Goal: Task Accomplishment & Management: Use online tool/utility

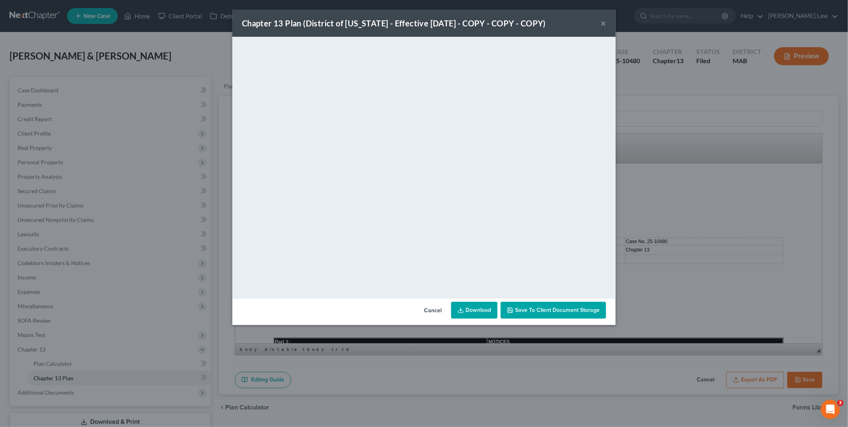
scroll to position [399, 0]
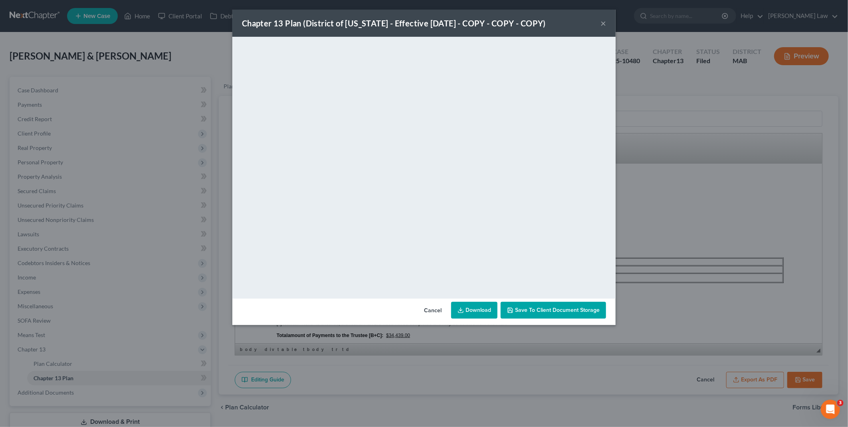
click at [433, 310] on button "Cancel" at bounding box center [433, 310] width 30 height 16
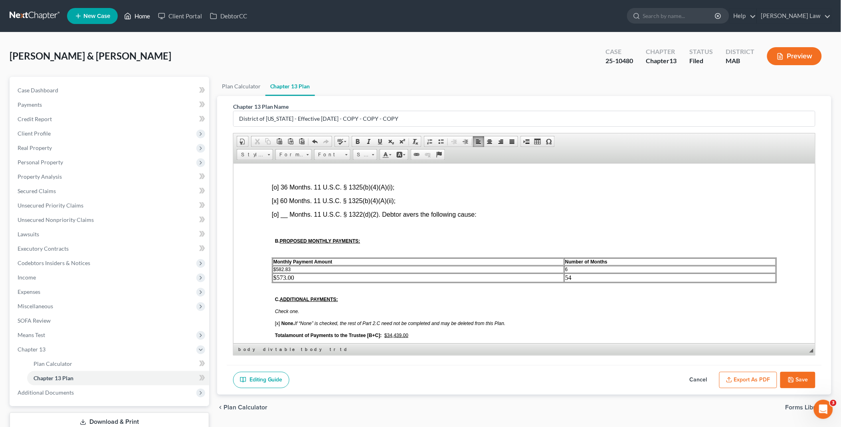
click at [145, 14] on link "Home" at bounding box center [137, 16] width 34 height 14
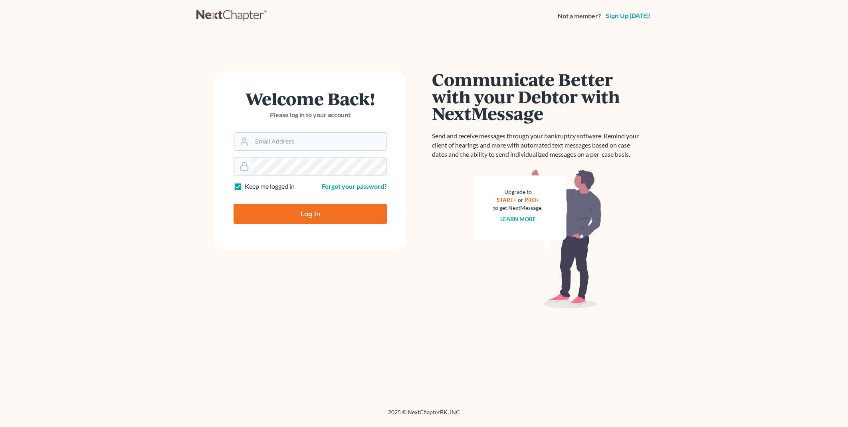
click at [506, 78] on h1 "Communicate Better with your Debtor with NextMessage" at bounding box center [538, 96] width 212 height 51
type input "PDonegan@tbennerlaw.com"
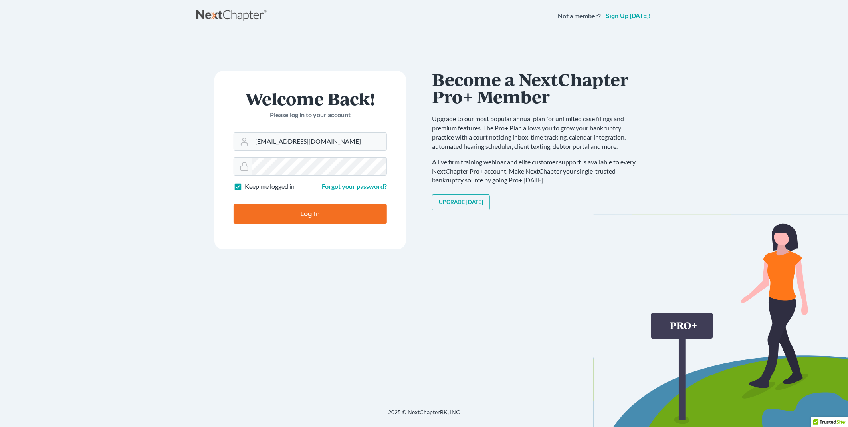
click at [301, 218] on input "Log In" at bounding box center [310, 214] width 153 height 20
type input "Thinking..."
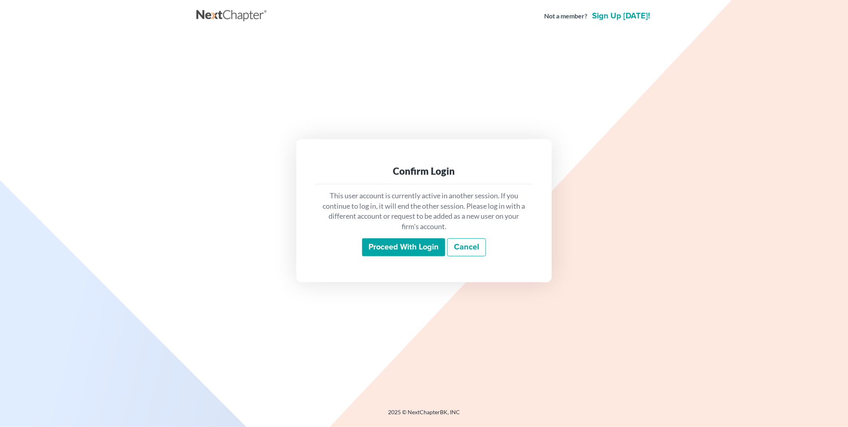
click at [424, 252] on input "Proceed with login" at bounding box center [403, 247] width 83 height 18
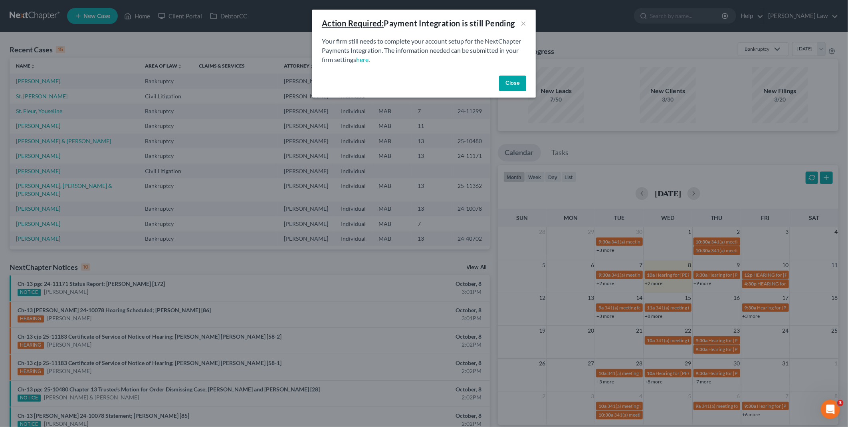
click at [510, 83] on button "Close" at bounding box center [512, 83] width 27 height 16
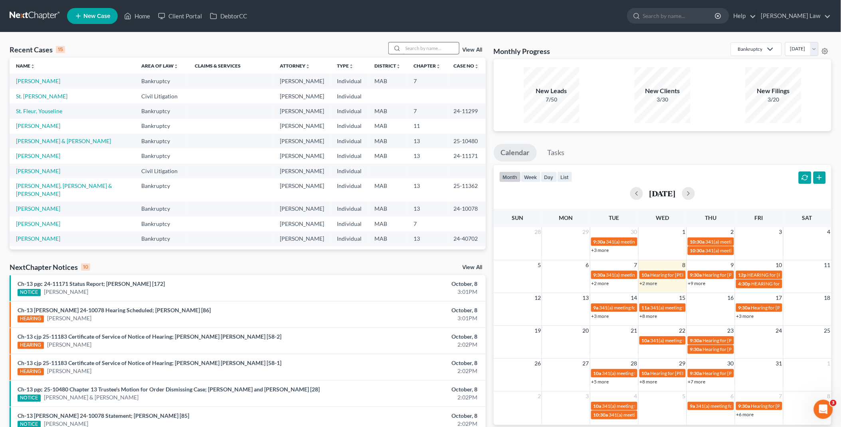
click at [416, 50] on input "search" at bounding box center [431, 48] width 56 height 12
type input "[PERSON_NAME]"
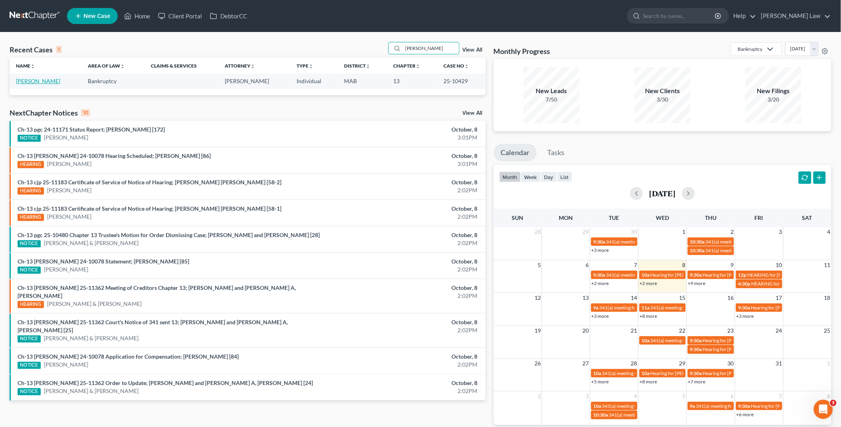
click at [31, 79] on link "[PERSON_NAME]" at bounding box center [38, 80] width 44 height 7
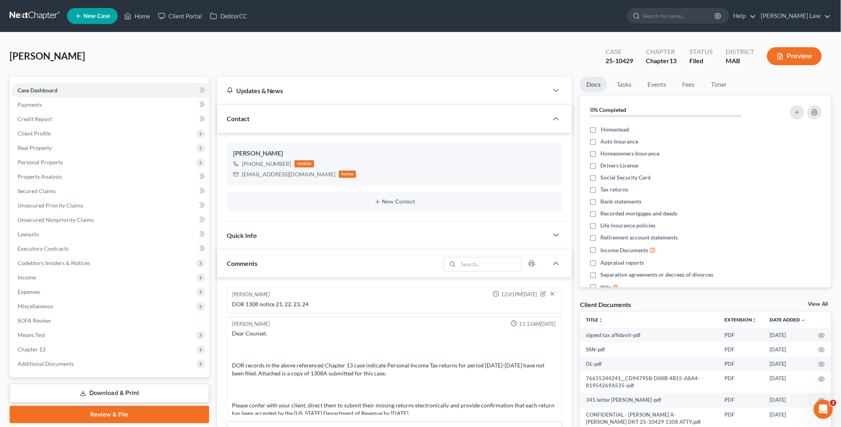
scroll to position [413, 0]
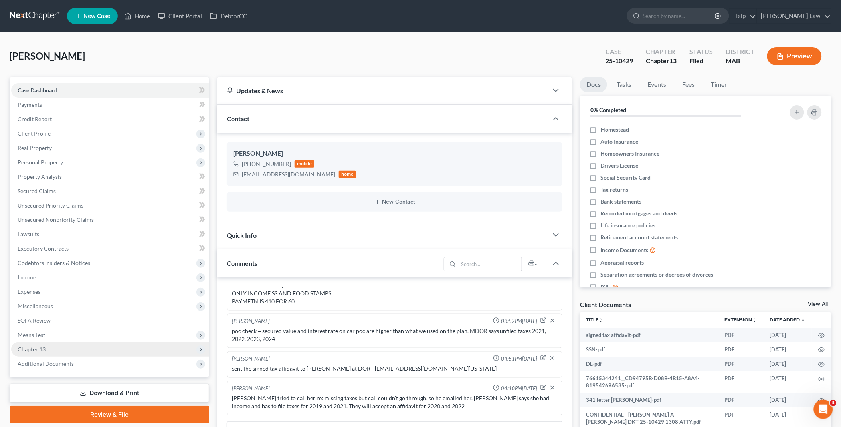
click at [41, 347] on span "Chapter 13" at bounding box center [32, 348] width 28 height 7
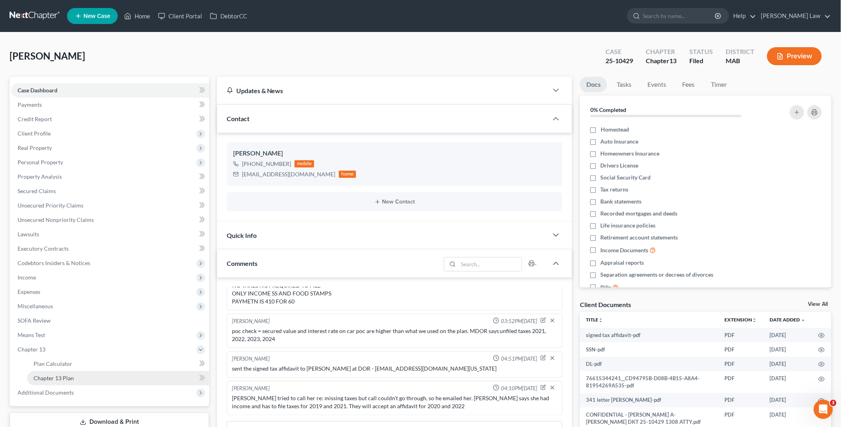
click at [77, 376] on link "Chapter 13 Plan" at bounding box center [118, 378] width 182 height 14
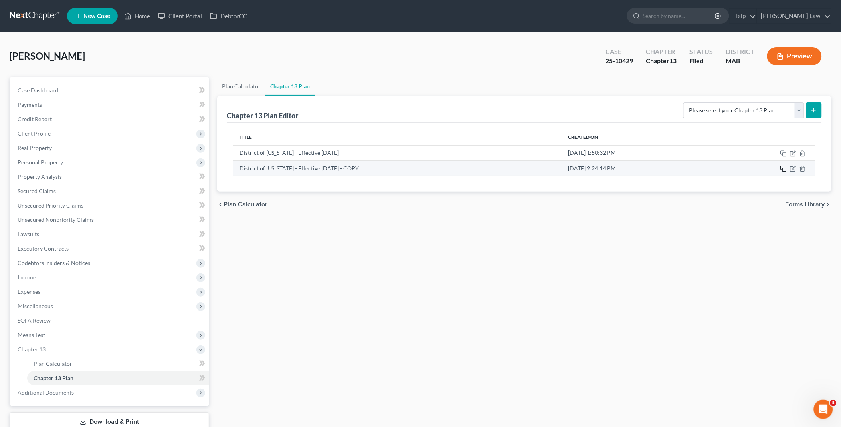
click at [784, 169] on icon "button" at bounding box center [784, 168] width 6 height 6
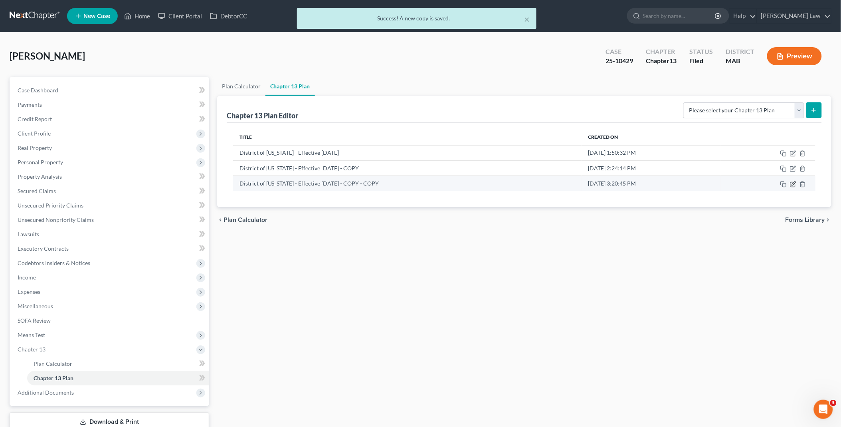
click at [793, 183] on icon "button" at bounding box center [793, 184] width 6 height 6
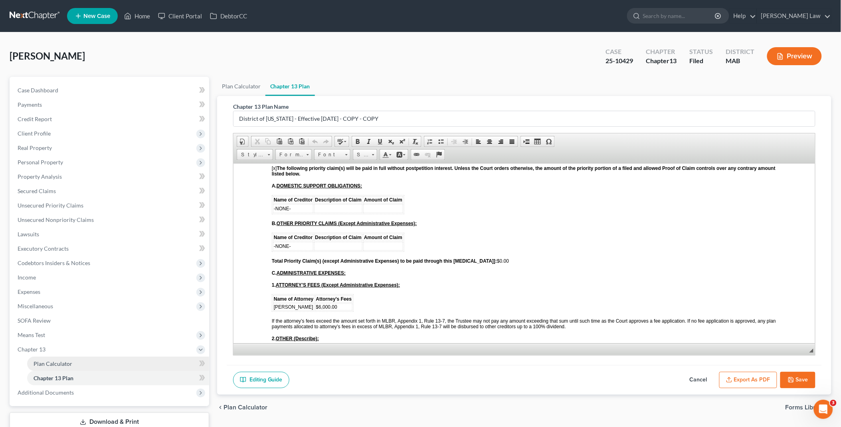
scroll to position [1109, 0]
click at [85, 91] on link "Case Dashboard" at bounding box center [110, 90] width 198 height 14
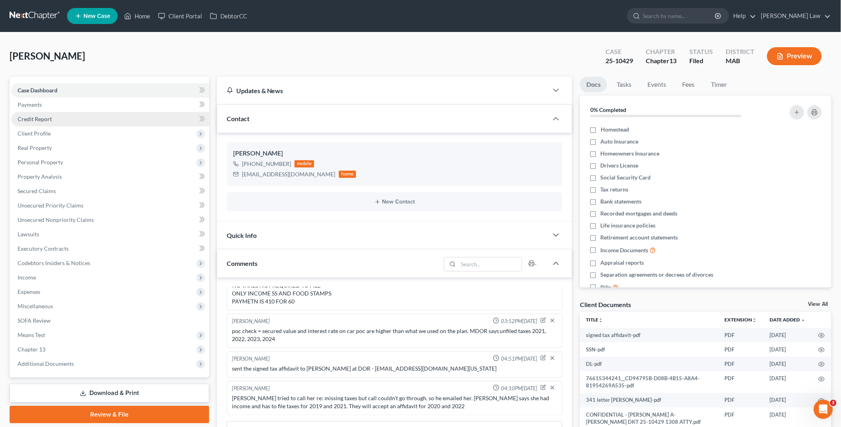
click at [56, 120] on link "Credit Report" at bounding box center [110, 119] width 198 height 14
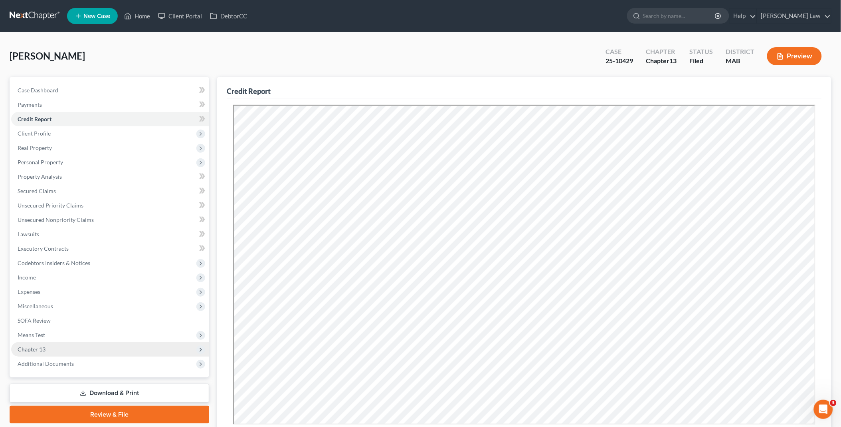
click at [48, 347] on span "Chapter 13" at bounding box center [110, 349] width 198 height 14
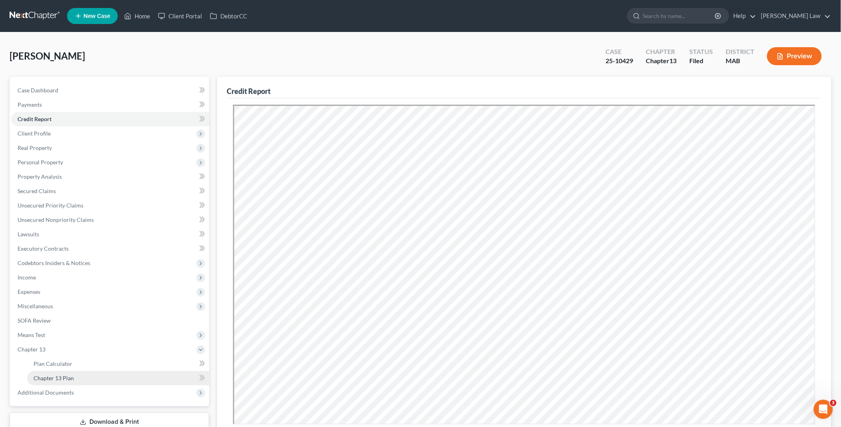
click at [66, 374] on span "Chapter 13 Plan" at bounding box center [54, 377] width 40 height 7
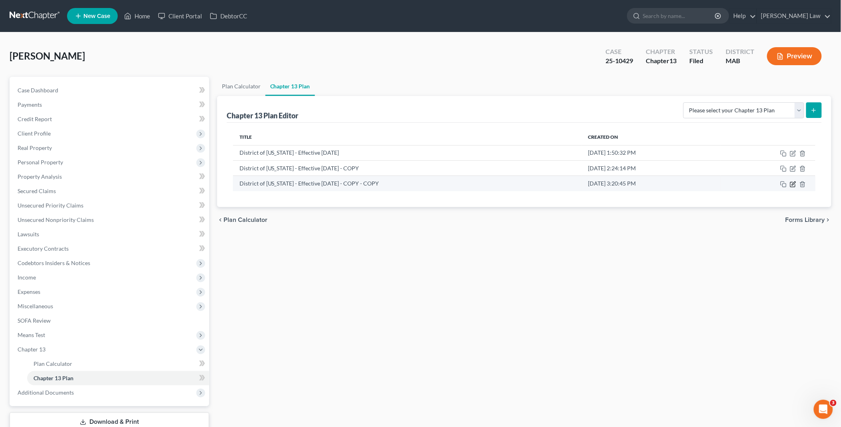
click at [795, 183] on icon "button" at bounding box center [794, 183] width 4 height 4
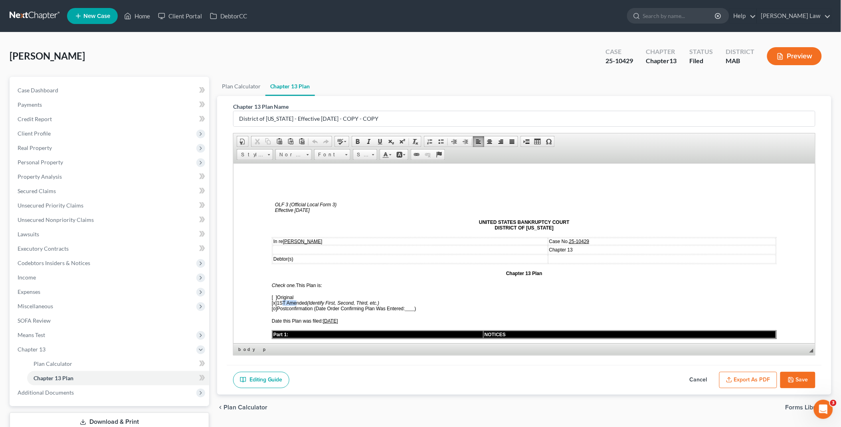
drag, startPoint x: 280, startPoint y: 299, endPoint x: 291, endPoint y: 298, distance: 10.5
click at [291, 300] on span "[x] 1ST Amended (Identify First, Second, Third, etc.)" at bounding box center [325, 303] width 107 height 6
drag, startPoint x: 325, startPoint y: 316, endPoint x: 341, endPoint y: 314, distance: 15.7
click at [338, 318] on u "6/20/2025" at bounding box center [330, 321] width 15 height 6
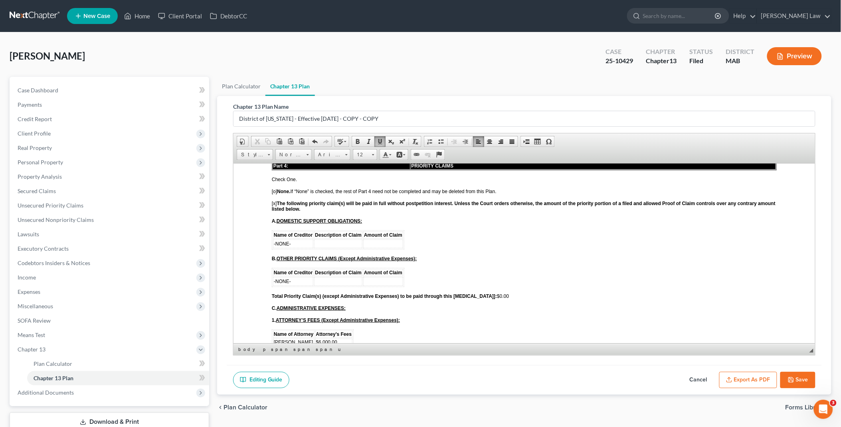
scroll to position [1109, 0]
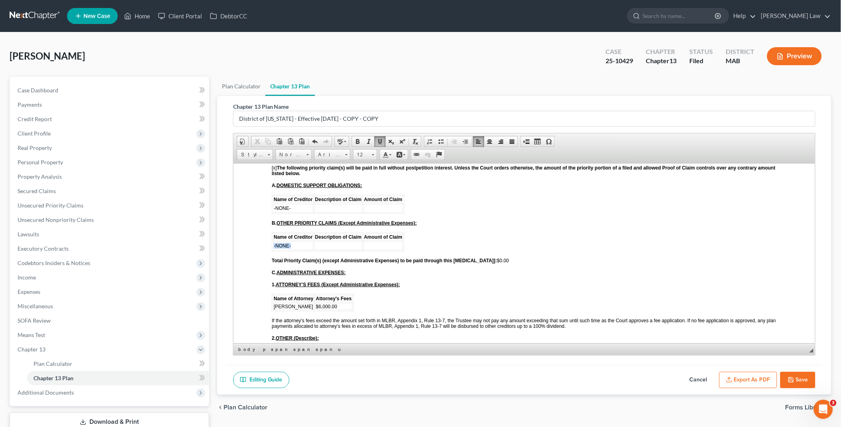
drag, startPoint x: 298, startPoint y: 226, endPoint x: 274, endPoint y: 227, distance: 24.4
click at [274, 241] on td "-NONE-" at bounding box center [293, 245] width 40 height 9
click at [486, 257] on span "Total Priority Claim(s) (except Administrative Expenses) to be paid through thi…" at bounding box center [390, 260] width 237 height 6
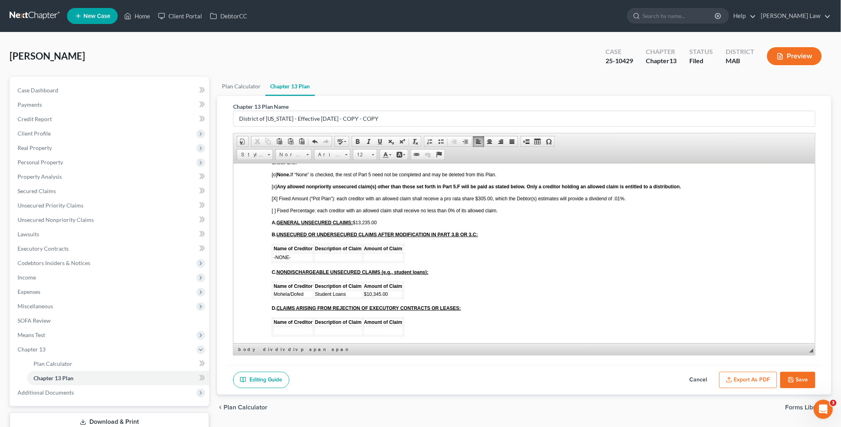
scroll to position [1331, 0]
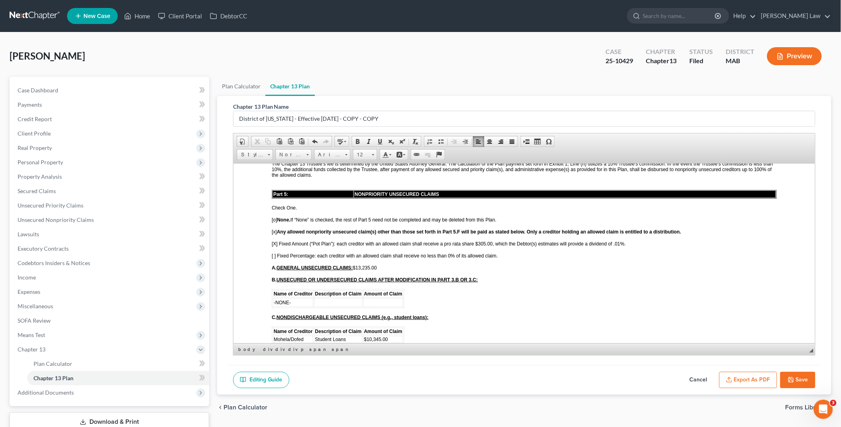
click at [478, 240] on span "[X] Fixed Amount (“Pot Plan”): each creditor with an allowed claim shall receiv…" at bounding box center [449, 243] width 354 height 6
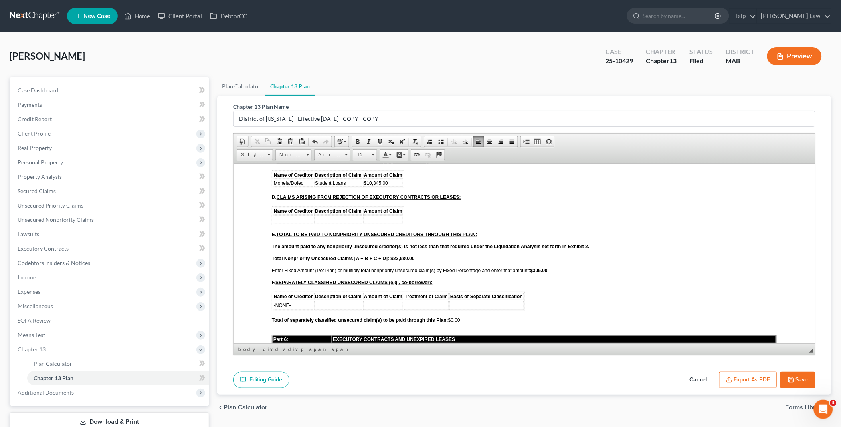
scroll to position [1553, 0]
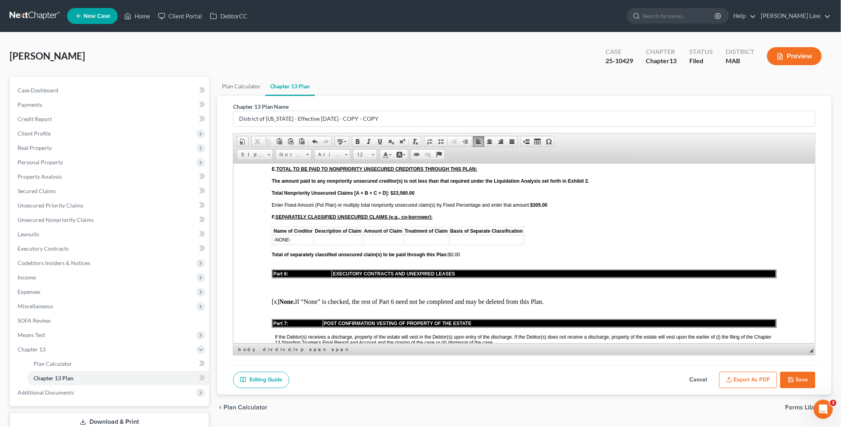
click at [535, 202] on strong "$305.00" at bounding box center [538, 205] width 17 height 6
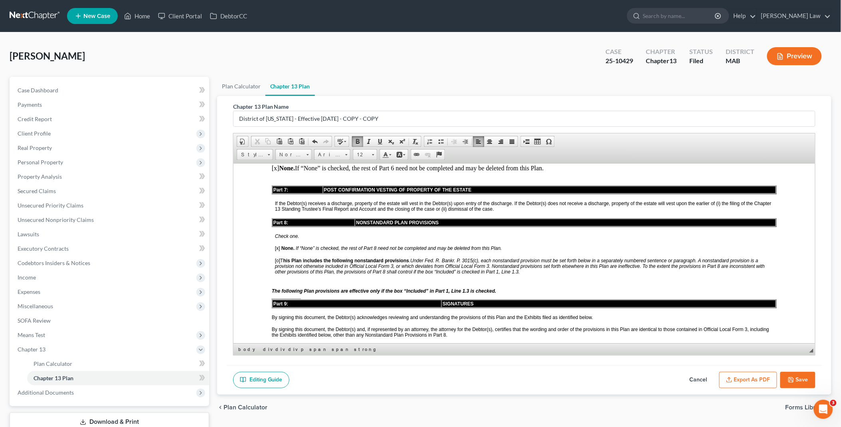
scroll to position [1731, 0]
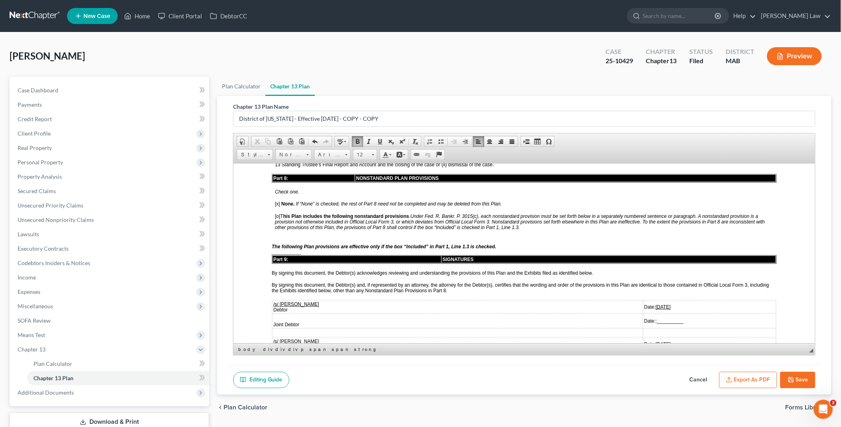
drag, startPoint x: 648, startPoint y: 269, endPoint x: 665, endPoint y: 272, distance: 17.2
click at [665, 304] on u "06/20/2025" at bounding box center [663, 307] width 15 height 6
drag, startPoint x: 648, startPoint y: 306, endPoint x: 664, endPoint y: 307, distance: 15.6
click at [664, 341] on u "06/20/2025" at bounding box center [663, 344] width 15 height 6
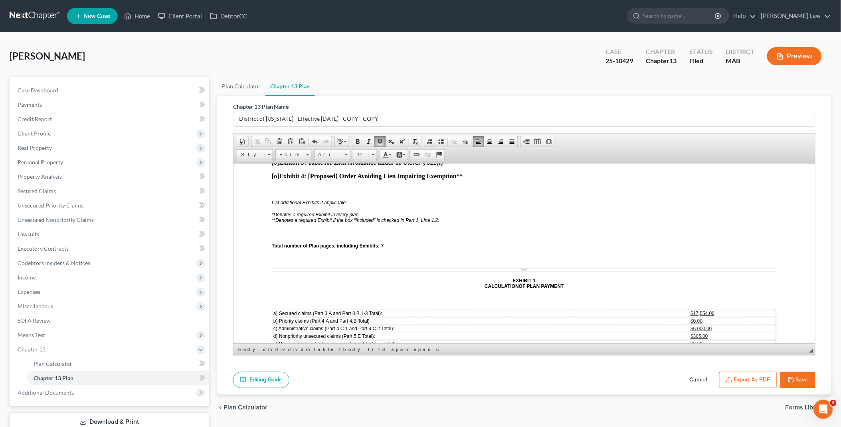
scroll to position [2041, 0]
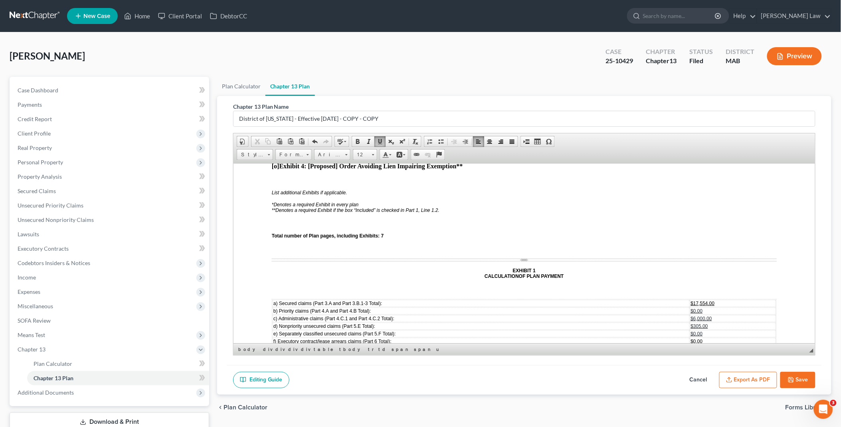
click at [691, 308] on span "$0.00" at bounding box center [697, 311] width 12 height 6
click at [693, 323] on span "$305.00" at bounding box center [699, 326] width 17 height 6
click at [691, 345] on span "$23,859.00" at bounding box center [703, 348] width 24 height 6
click at [694, 353] on span "$26,510.00" at bounding box center [703, 356] width 24 height 6
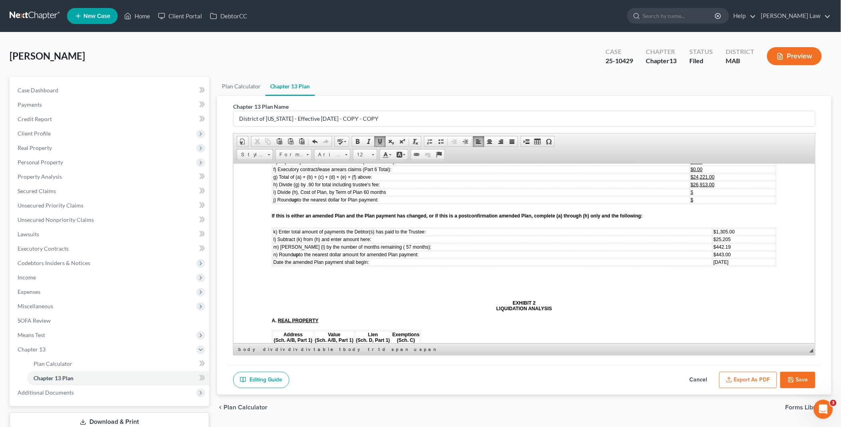
scroll to position [2219, 0]
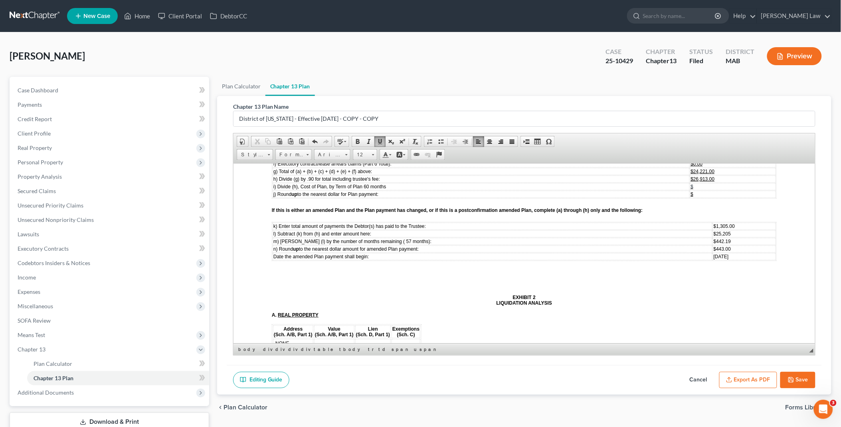
click at [714, 223] on span "$1,305.00" at bounding box center [724, 226] width 21 height 6
drag, startPoint x: 710, startPoint y: 186, endPoint x: 728, endPoint y: 186, distance: 17.6
click at [728, 230] on td "$25,205" at bounding box center [744, 233] width 63 height 7
drag, startPoint x: 702, startPoint y: 193, endPoint x: 713, endPoint y: 193, distance: 11.6
click at [713, 238] on span "442.19" at bounding box center [717, 241] width 15 height 6
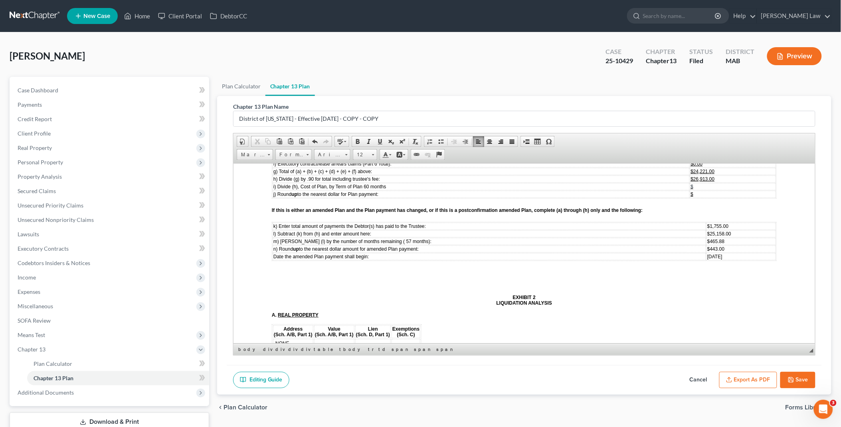
click at [707, 246] on span "$443.00" at bounding box center [715, 249] width 17 height 6
click at [708, 253] on span "[DATE]" at bounding box center [714, 256] width 15 height 6
click at [382, 238] on span "m) Divide (l) by the number of months remaining ( 57 months):" at bounding box center [352, 241] width 158 height 6
click at [525, 141] on span at bounding box center [527, 141] width 6 height 6
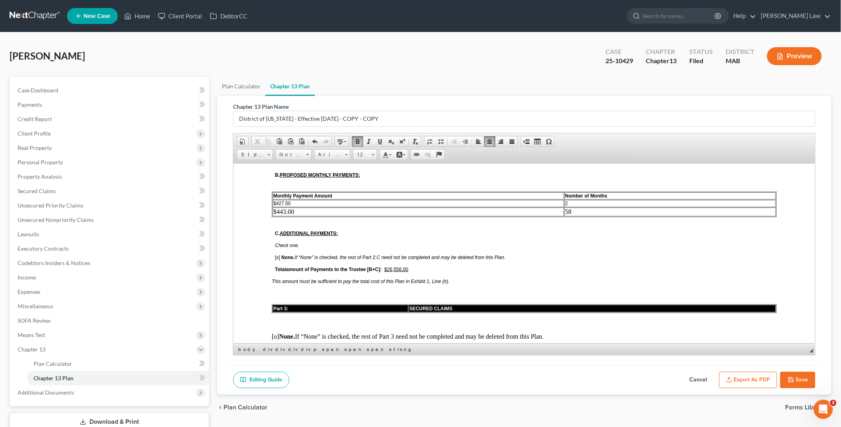
scroll to position [444, 0]
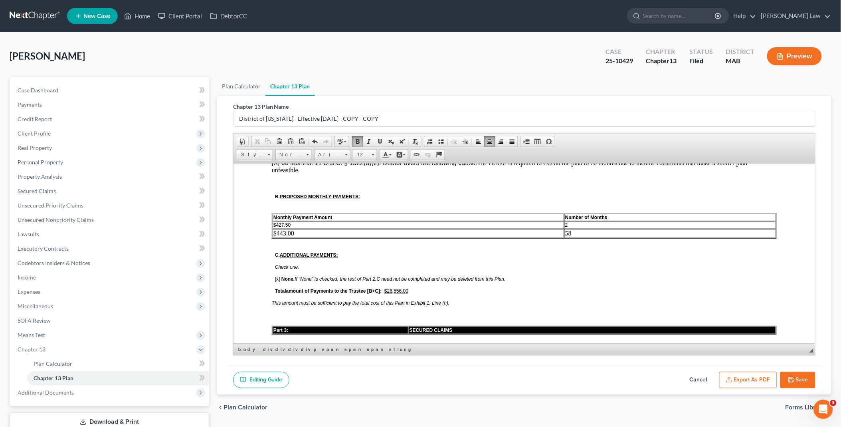
click at [396, 288] on u "$26,556.00" at bounding box center [396, 291] width 24 height 6
click at [275, 228] on td "$443.00" at bounding box center [418, 232] width 292 height 9
click at [314, 228] on td "$466.00443.00" at bounding box center [418, 232] width 292 height 9
click at [278, 222] on span "$427.50" at bounding box center [281, 225] width 17 height 6
click at [753, 376] on button "Export as PDF" at bounding box center [749, 379] width 58 height 17
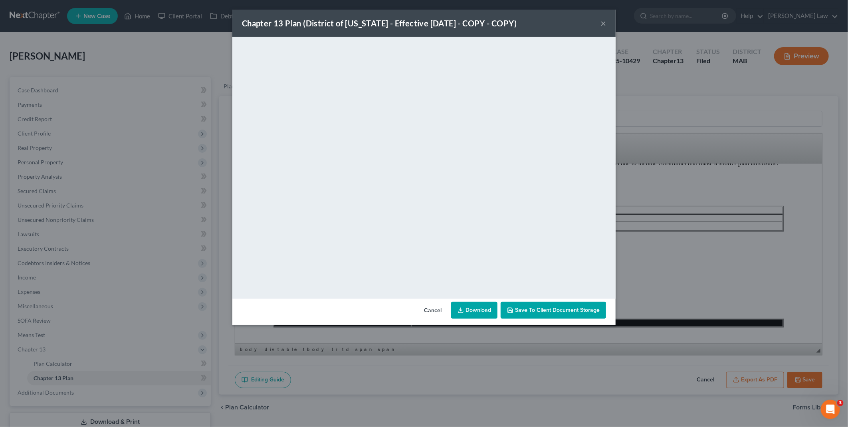
click at [478, 304] on link "Download" at bounding box center [474, 310] width 46 height 17
drag, startPoint x: 439, startPoint y: 309, endPoint x: 396, endPoint y: 298, distance: 44.5
click at [439, 309] on button "Cancel" at bounding box center [433, 310] width 30 height 16
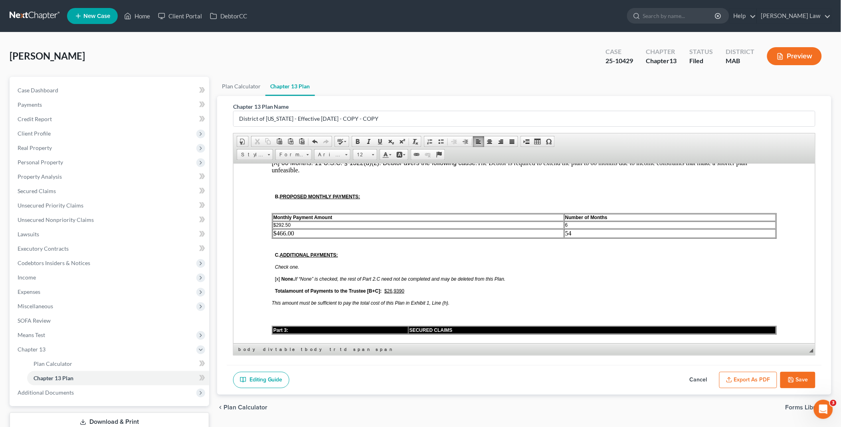
click at [790, 379] on icon "button" at bounding box center [791, 379] width 6 height 6
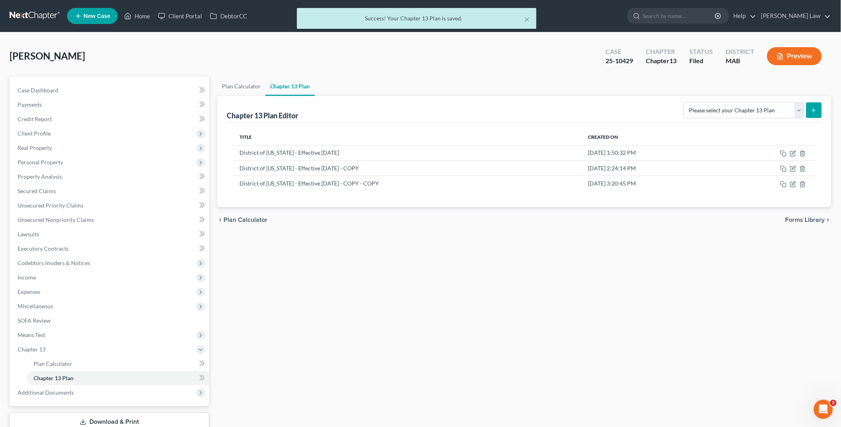
click at [140, 18] on div "× Success! Your Chapter 13 Plan is saved." at bounding box center [416, 20] width 841 height 25
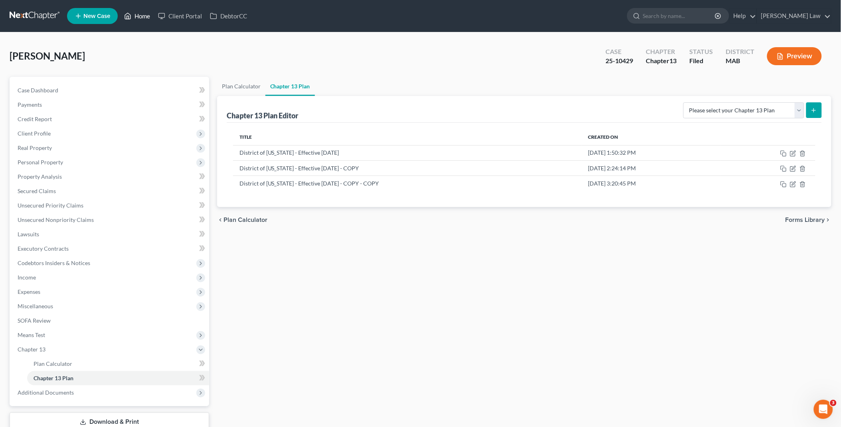
click at [142, 17] on link "Home" at bounding box center [137, 16] width 34 height 14
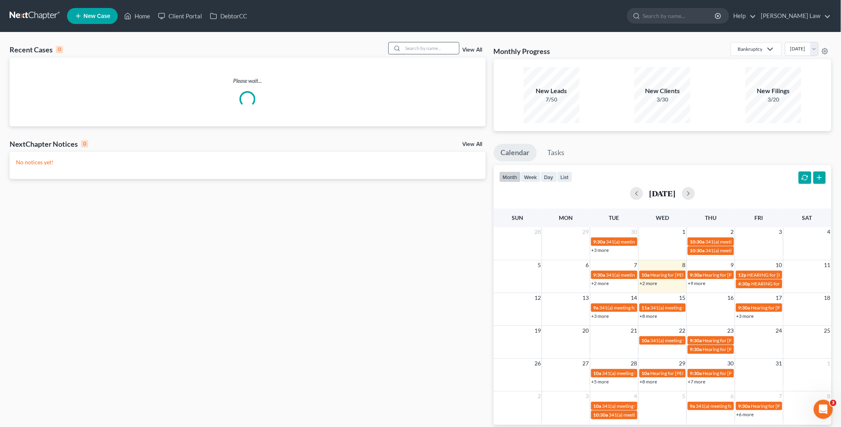
click at [432, 50] on input "search" at bounding box center [431, 48] width 56 height 12
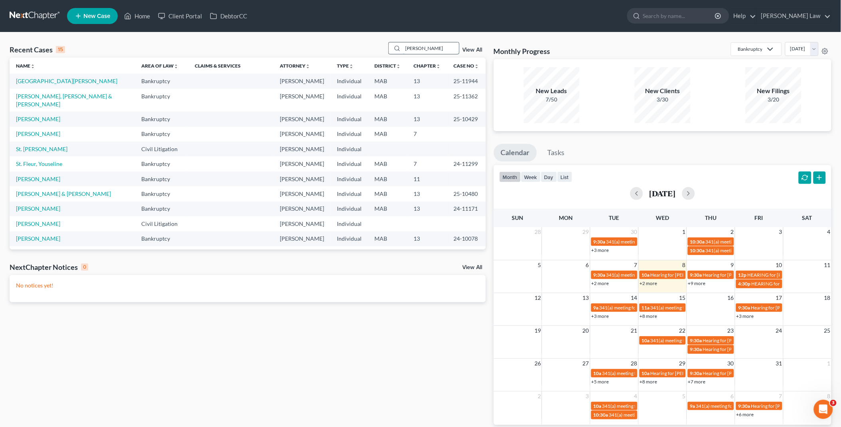
type input "GARR"
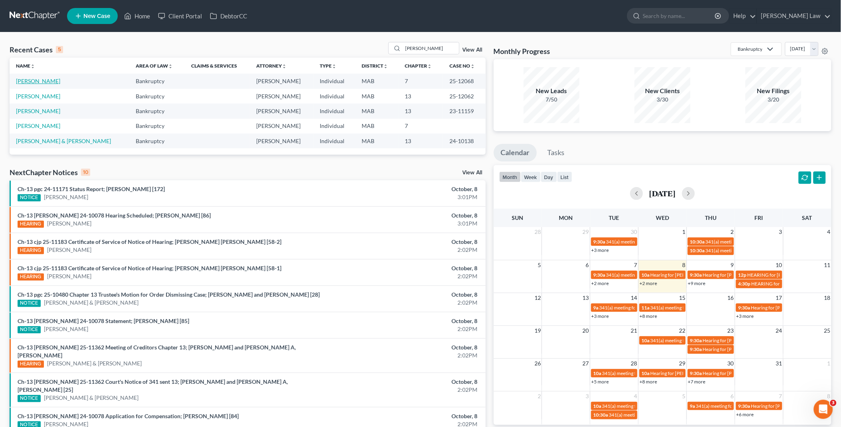
click at [27, 80] on link "Riley, Garrett" at bounding box center [38, 80] width 44 height 7
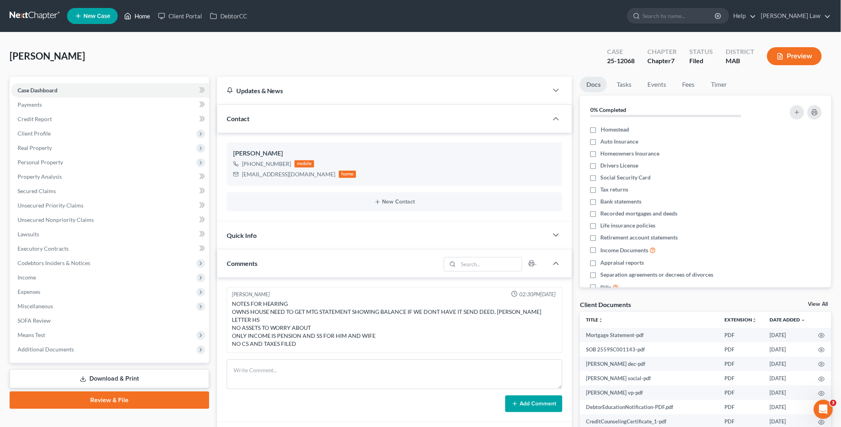
click at [145, 16] on link "Home" at bounding box center [137, 16] width 34 height 14
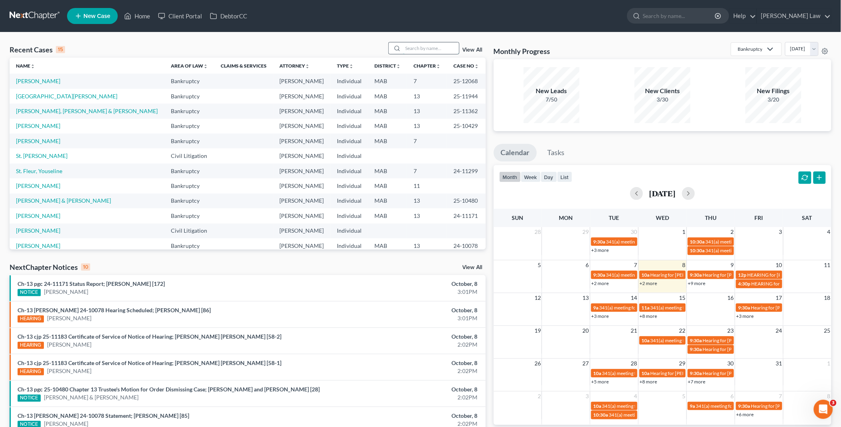
click at [429, 51] on input "search" at bounding box center [431, 48] width 56 height 12
type input "MEG"
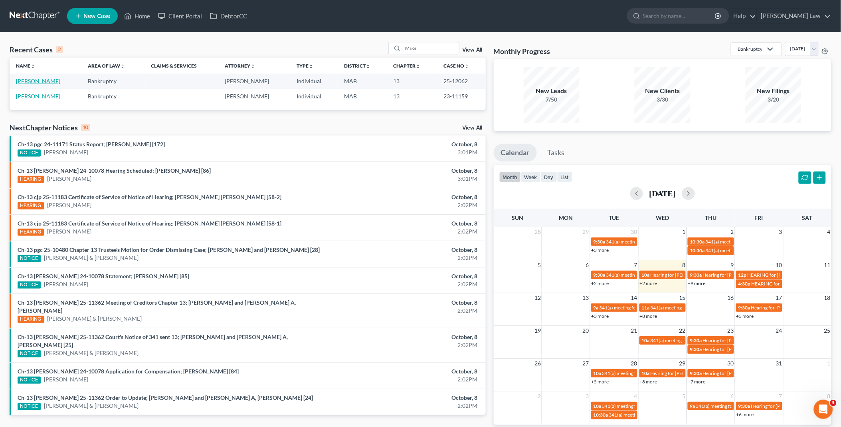
click at [35, 81] on link "Garrett, Meghan" at bounding box center [38, 80] width 44 height 7
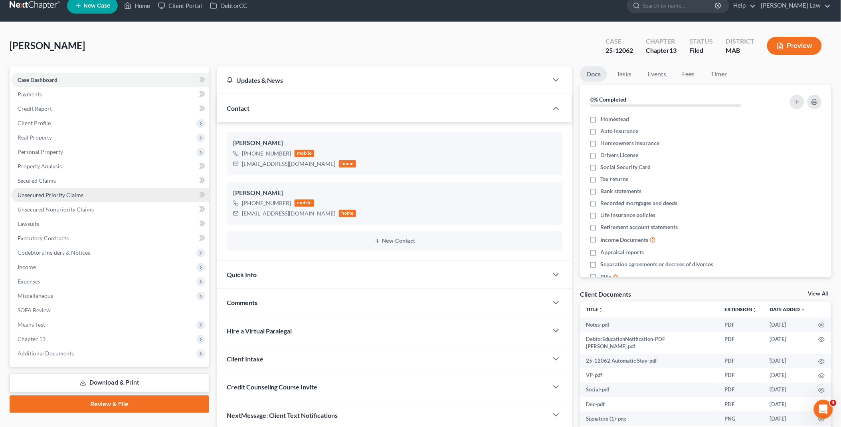
scroll to position [87, 0]
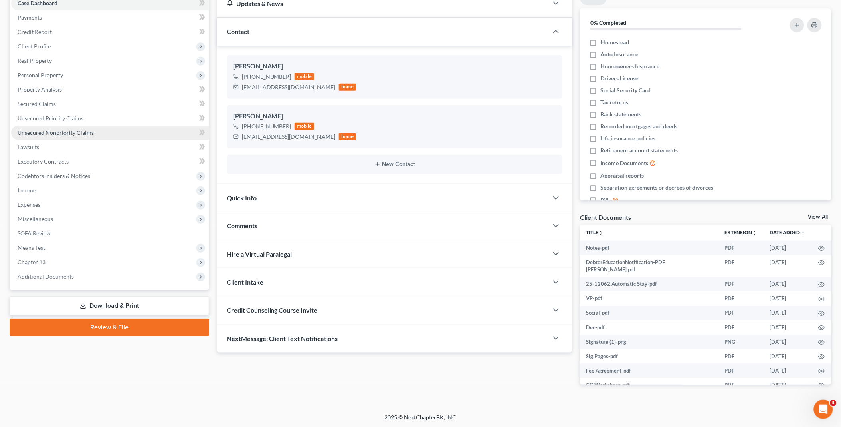
click at [97, 134] on link "Unsecured Nonpriority Claims" at bounding box center [110, 132] width 198 height 14
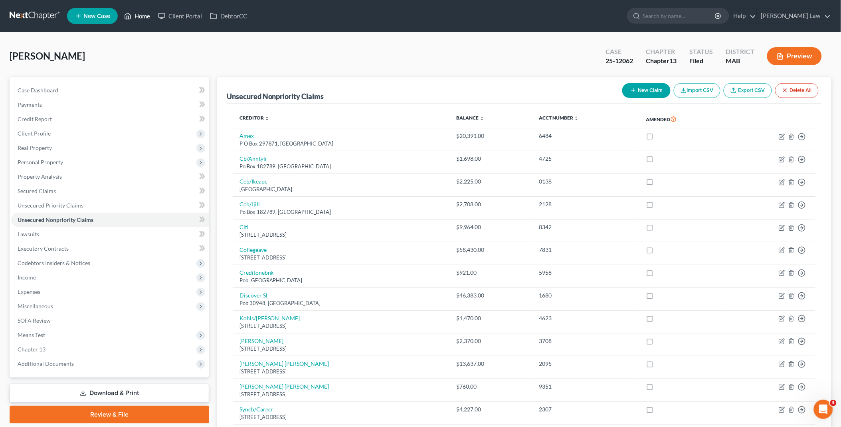
click at [146, 14] on link "Home" at bounding box center [137, 16] width 34 height 14
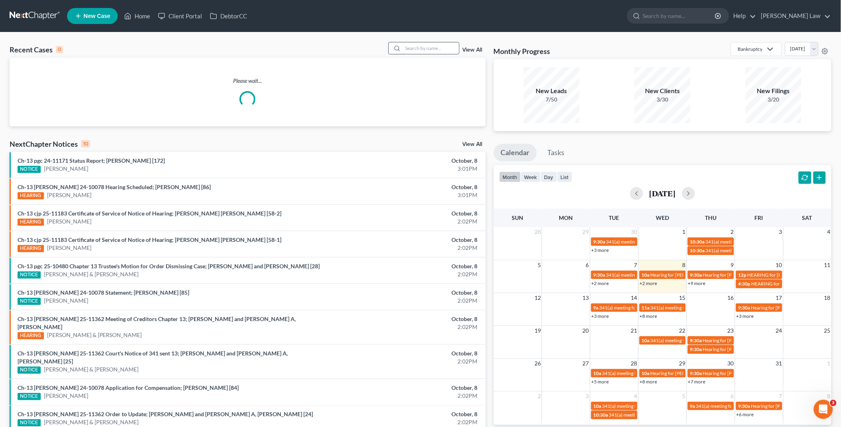
click at [431, 47] on input "search" at bounding box center [431, 48] width 56 height 12
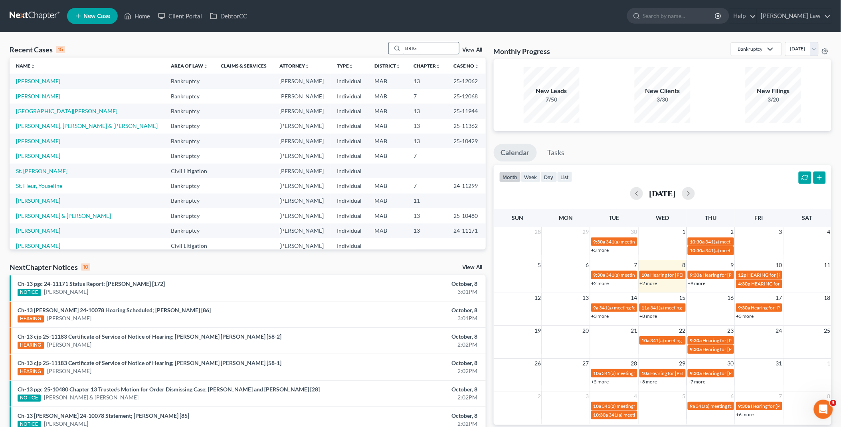
type input "BRIG"
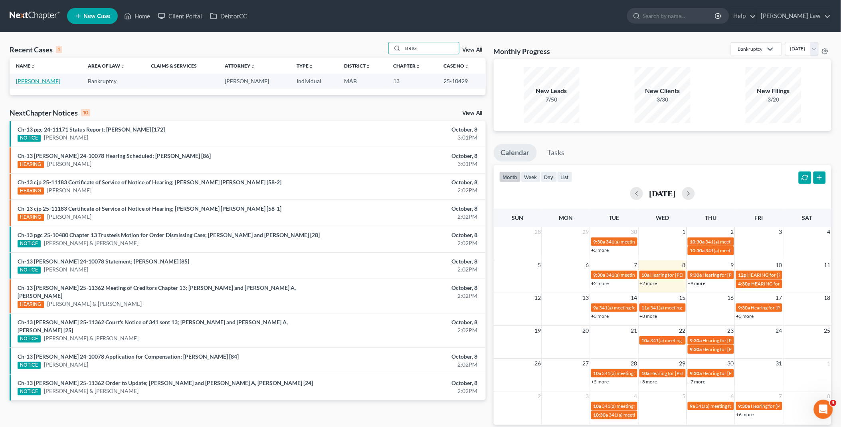
click at [25, 80] on link "Briggs, Hayley" at bounding box center [38, 80] width 44 height 7
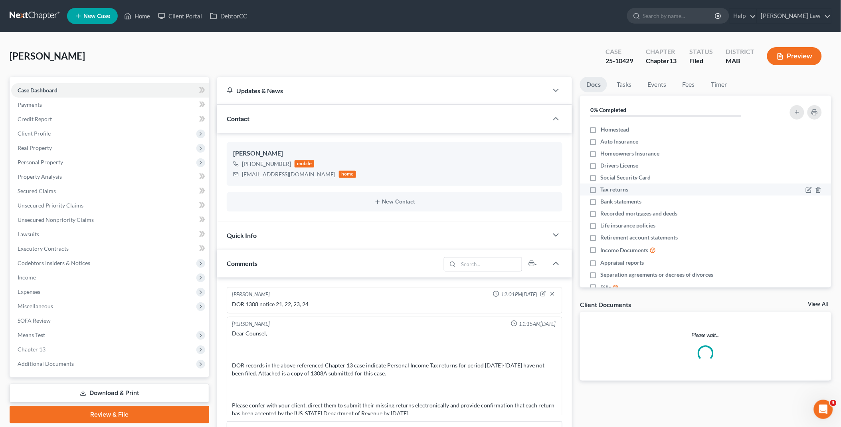
scroll to position [413, 0]
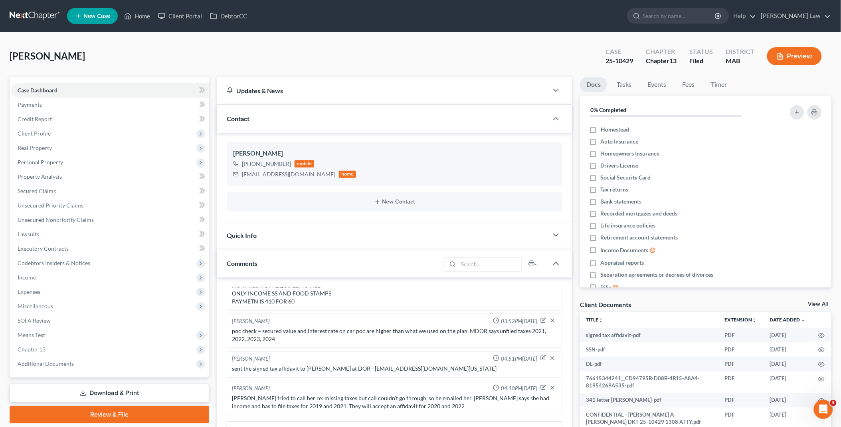
drag, startPoint x: 816, startPoint y: 305, endPoint x: 655, endPoint y: 269, distance: 164.4
click at [816, 305] on link "View All" at bounding box center [819, 304] width 20 height 6
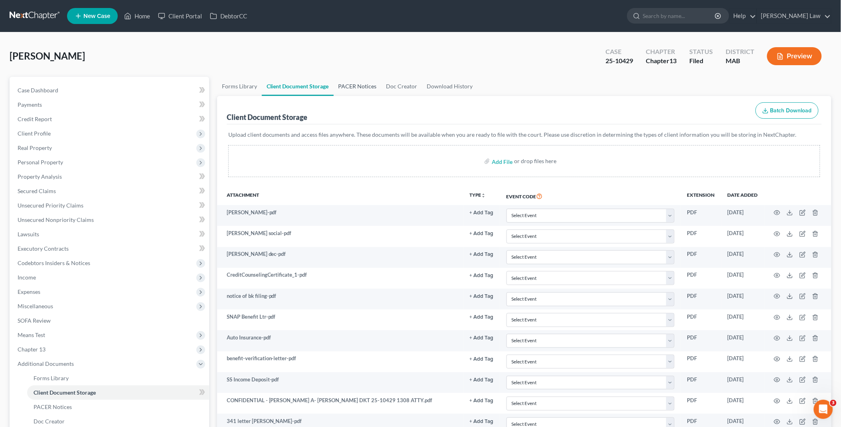
click at [352, 85] on link "PACER Notices" at bounding box center [358, 86] width 48 height 19
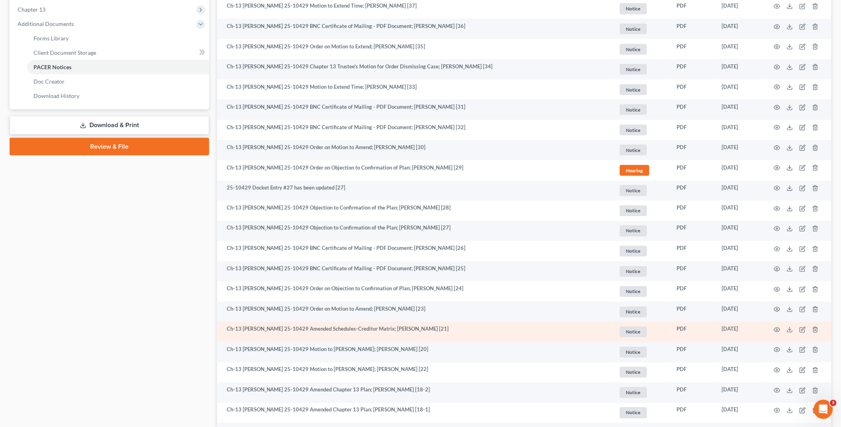
scroll to position [355, 0]
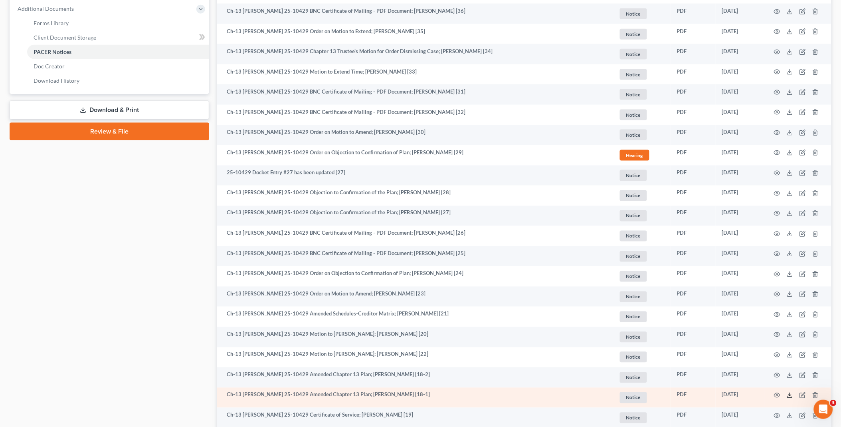
click at [789, 395] on polyline at bounding box center [790, 395] width 3 height 1
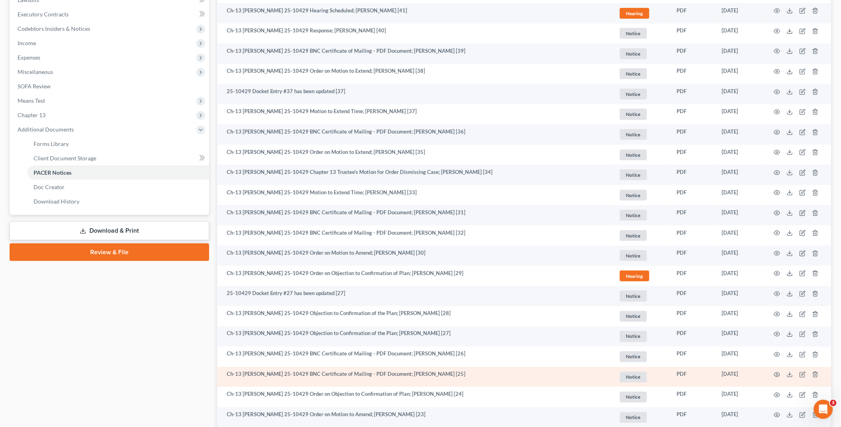
scroll to position [89, 0]
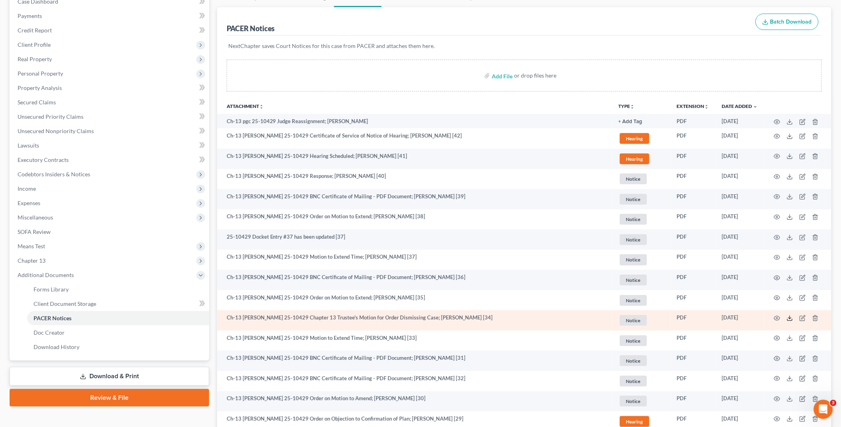
click at [790, 320] on icon at bounding box center [790, 318] width 6 height 6
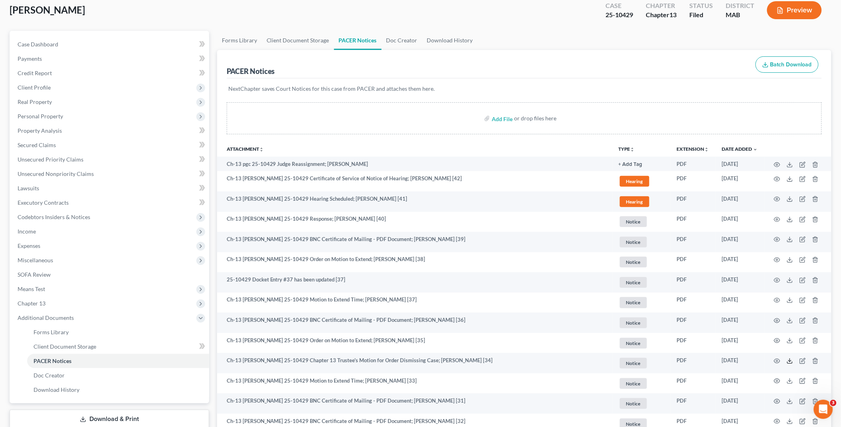
scroll to position [0, 0]
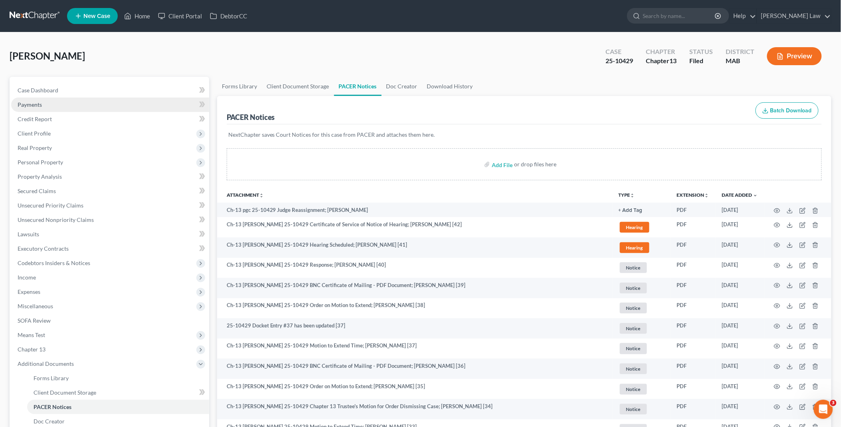
drag, startPoint x: 55, startPoint y: 97, endPoint x: 69, endPoint y: 101, distance: 13.9
click at [55, 97] on link "Payments" at bounding box center [110, 104] width 198 height 14
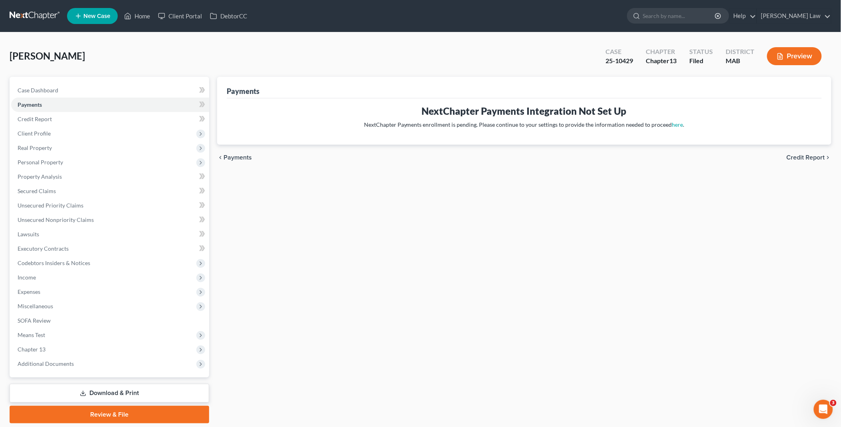
click at [64, 81] on div "Case Dashboard Payments Invoices Payments Payments Credit Report Client Profile…" at bounding box center [110, 227] width 200 height 300
drag, startPoint x: 62, startPoint y: 88, endPoint x: 202, endPoint y: 65, distance: 141.6
click at [62, 87] on link "Case Dashboard" at bounding box center [110, 90] width 198 height 14
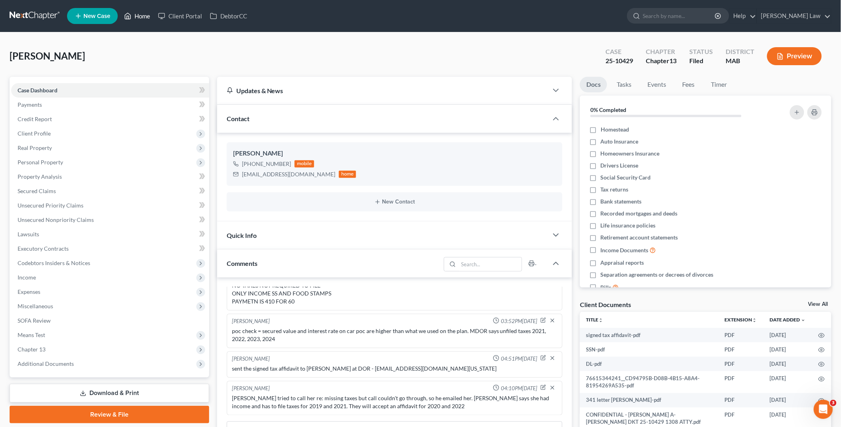
click at [141, 12] on link "Home" at bounding box center [137, 16] width 34 height 14
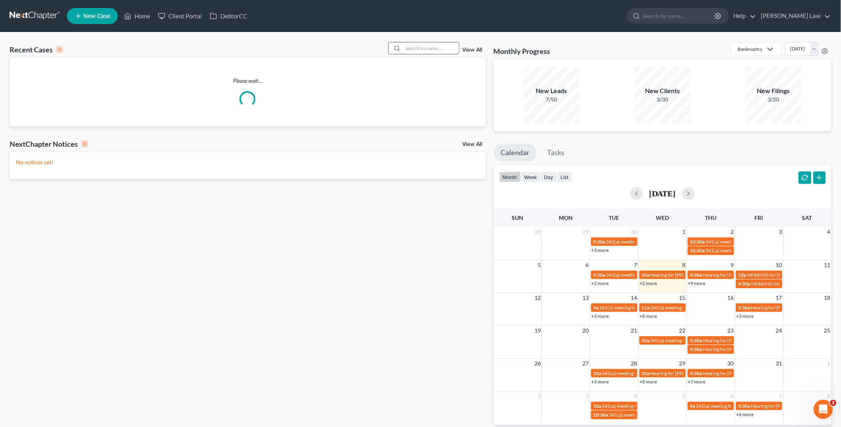
click at [433, 45] on input "search" at bounding box center [431, 48] width 56 height 12
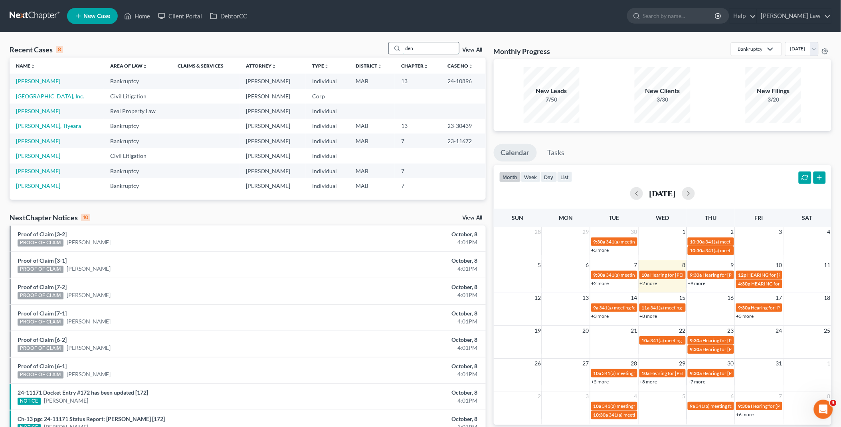
click at [418, 48] on input "den" at bounding box center [431, 48] width 56 height 12
type input "d"
type input "brig"
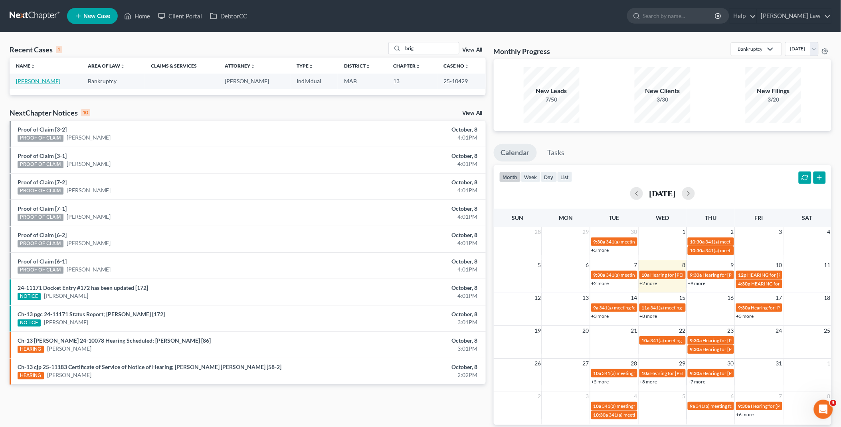
click at [34, 79] on link "Briggs, Hayley" at bounding box center [38, 80] width 44 height 7
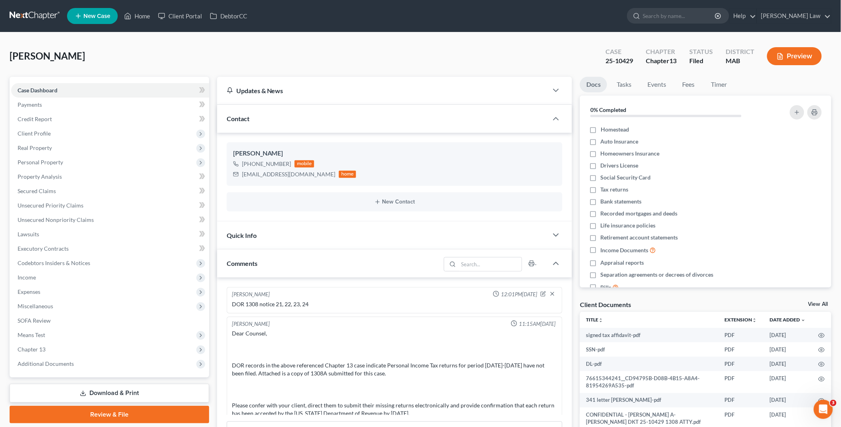
scroll to position [413, 0]
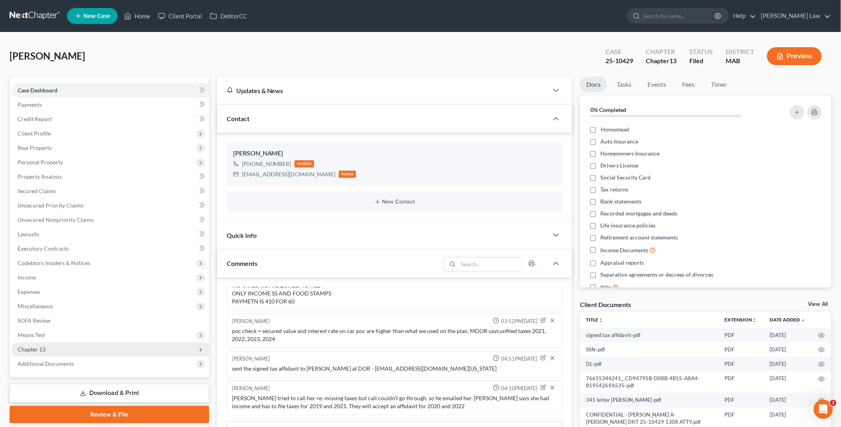
click at [46, 348] on span "Chapter 13" at bounding box center [110, 349] width 198 height 14
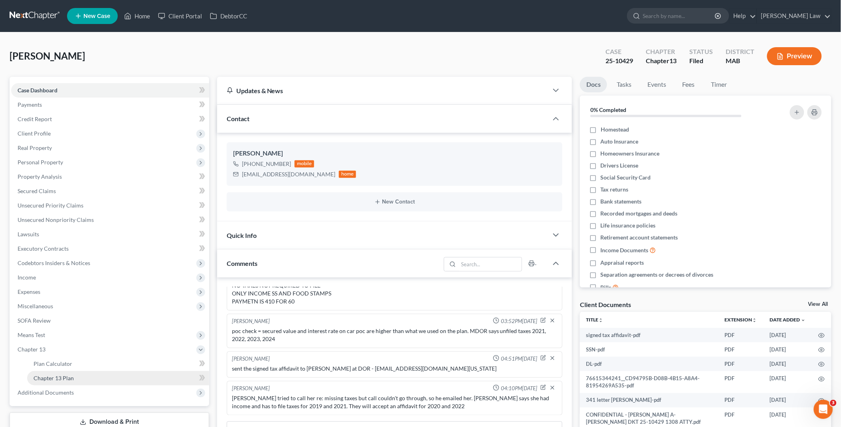
click at [72, 375] on span "Chapter 13 Plan" at bounding box center [54, 377] width 40 height 7
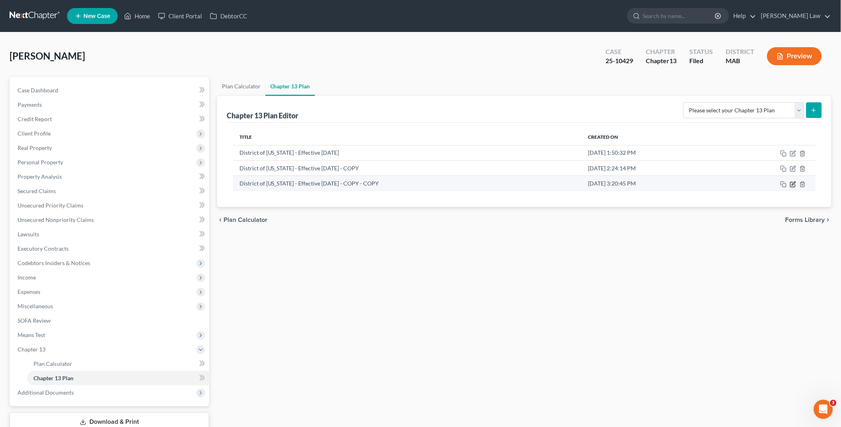
click at [794, 183] on icon "button" at bounding box center [794, 183] width 4 height 4
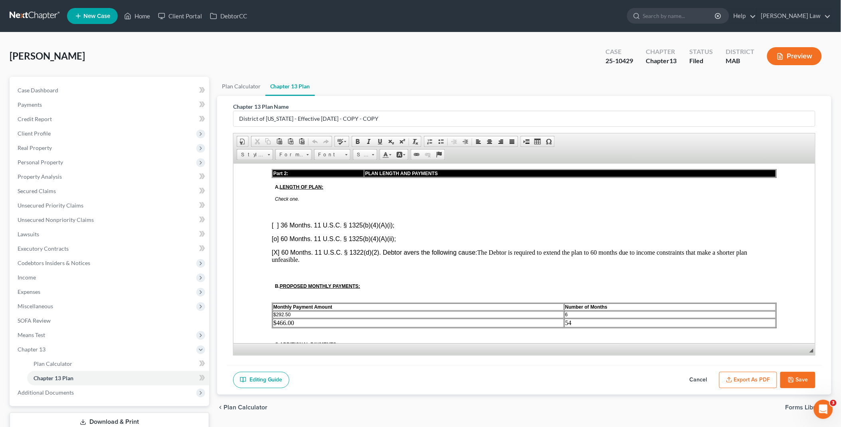
scroll to position [355, 0]
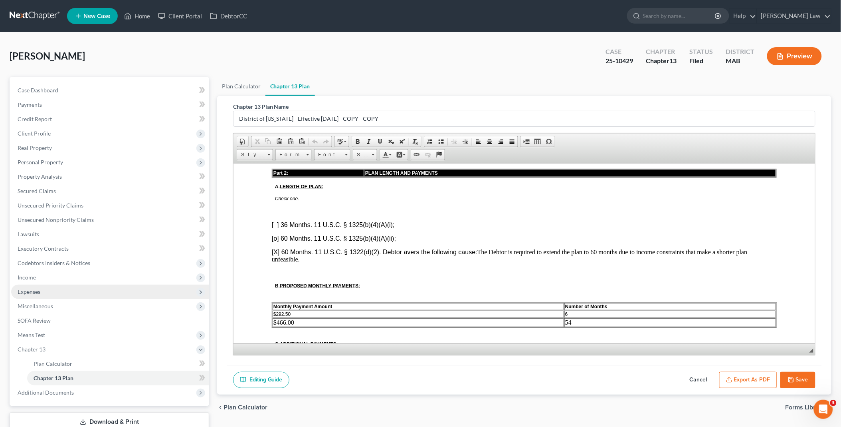
click at [61, 289] on span "Expenses" at bounding box center [110, 291] width 198 height 14
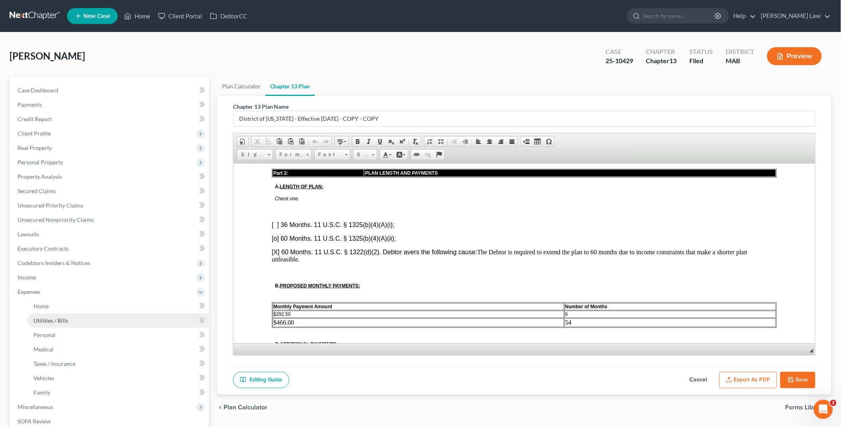
click at [62, 320] on span "Utilities / Bills" at bounding box center [51, 320] width 35 height 7
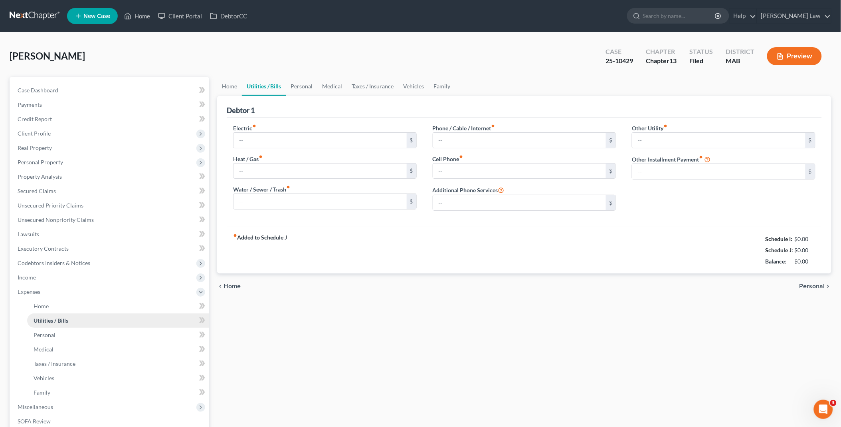
type input "35.00"
type input "0.00"
type input "59.00"
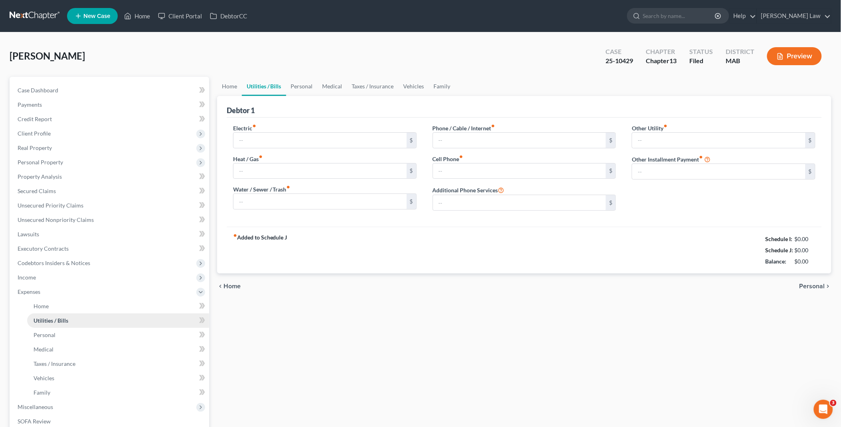
type input "0.00"
click at [304, 78] on link "Personal" at bounding box center [302, 86] width 32 height 19
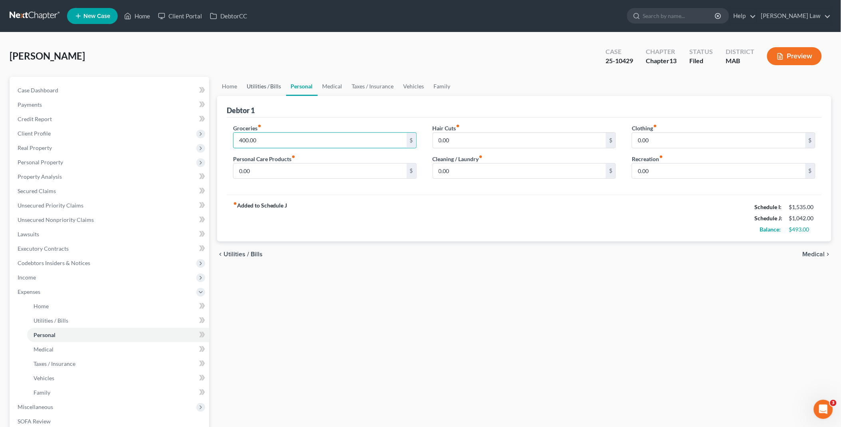
type input "400.00"
click at [270, 85] on link "Utilities / Bills" at bounding box center [264, 86] width 44 height 19
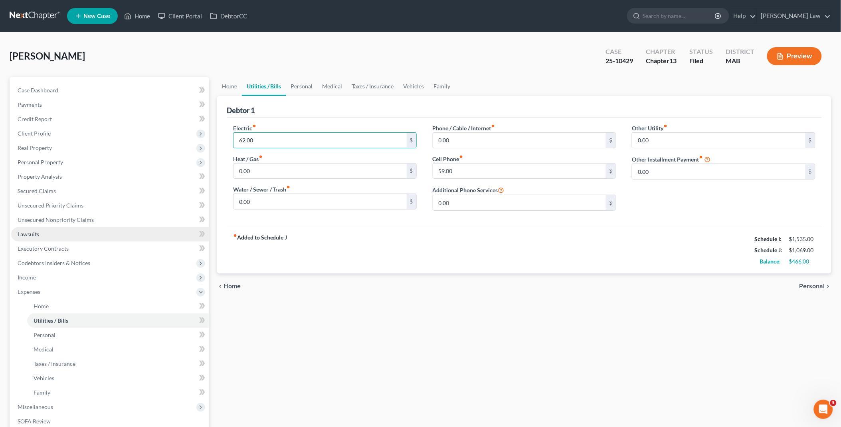
type input "62.00"
click at [65, 232] on link "Lawsuits" at bounding box center [110, 234] width 198 height 14
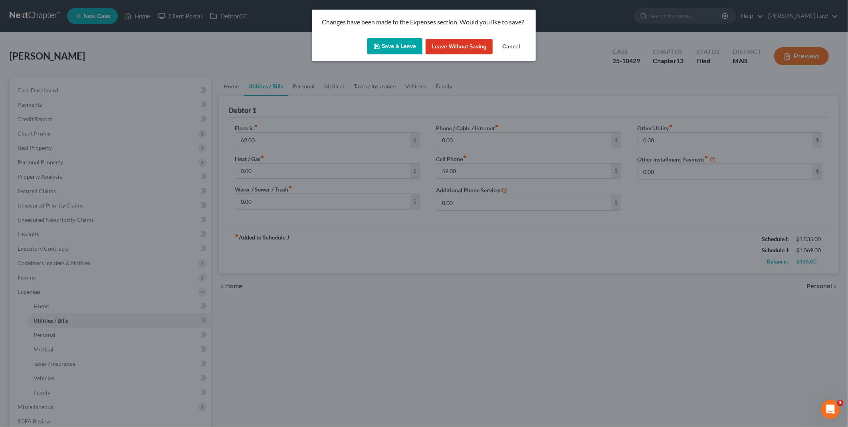
click at [397, 39] on button "Save & Leave" at bounding box center [394, 46] width 55 height 17
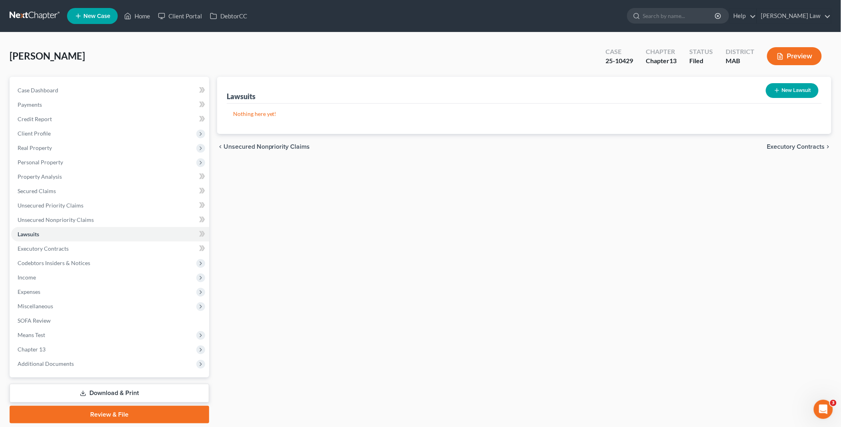
click at [97, 389] on link "Download & Print" at bounding box center [110, 392] width 200 height 19
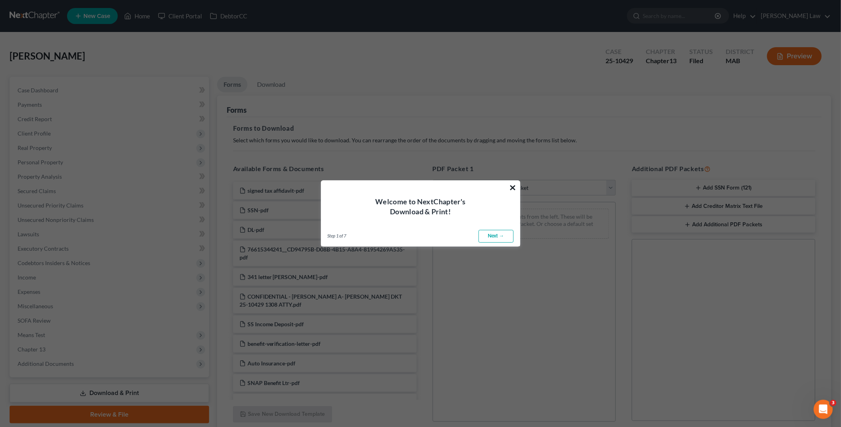
click at [512, 186] on button "×" at bounding box center [514, 187] width 8 height 13
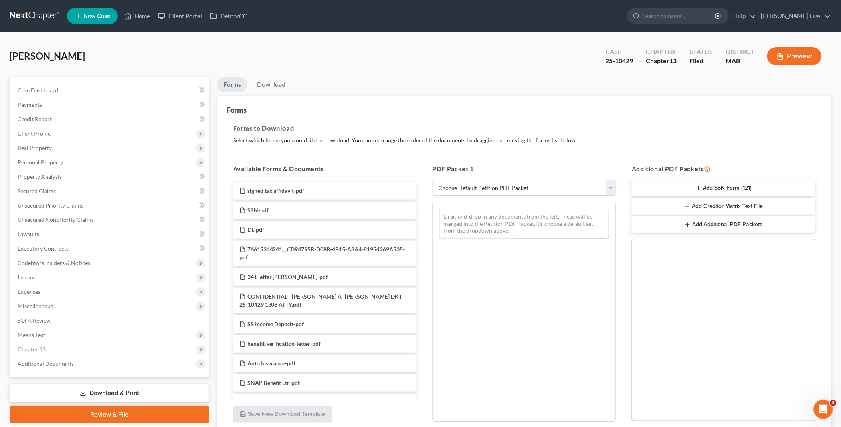
click at [611, 191] on select "Choose Default Petition PDF Packet Complete Bankruptcy Petition (all forms and …" at bounding box center [525, 188] width 184 height 16
select select "2"
click at [433, 180] on select "Choose Default Petition PDF Packet Complete Bankruptcy Petition (all forms and …" at bounding box center [525, 188] width 184 height 16
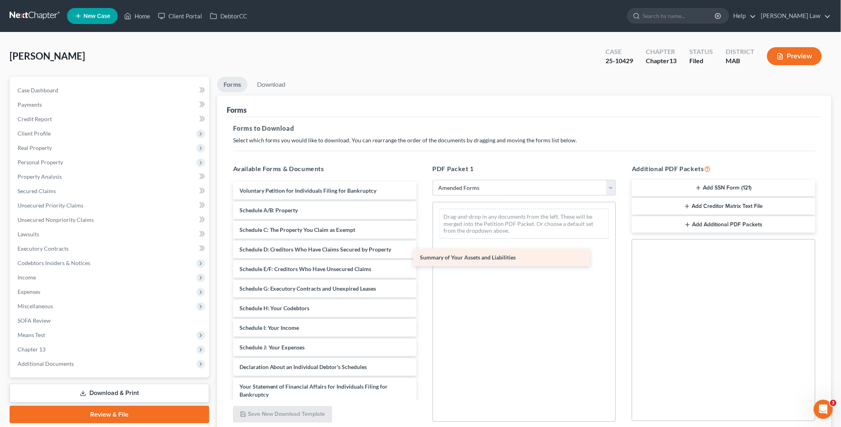
drag, startPoint x: 277, startPoint y: 205, endPoint x: 463, endPoint y: 251, distance: 192.1
click at [423, 251] on div "Summary of Your Assets and Liabilities Voluntary Petition for Individuals Filin…" at bounding box center [325, 345] width 196 height 327
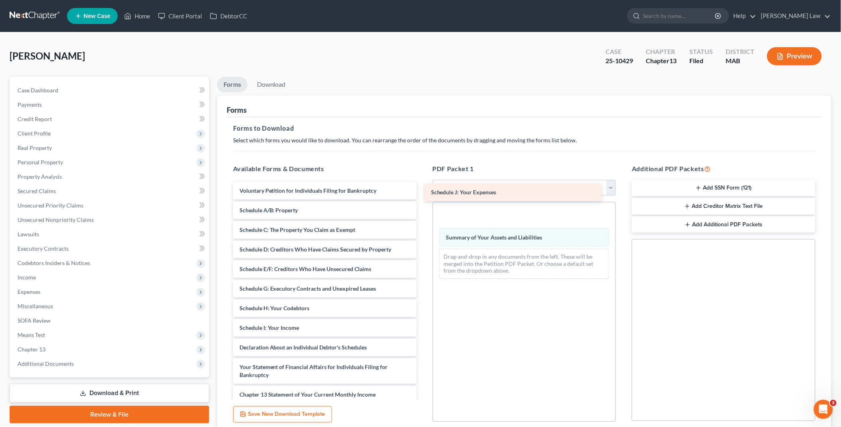
drag, startPoint x: 308, startPoint y: 345, endPoint x: 505, endPoint y: 185, distance: 254.3
click at [423, 185] on div "Schedule J: Your Expenses Voluntary Petition for Individuals Filing for Bankrup…" at bounding box center [325, 336] width 196 height 308
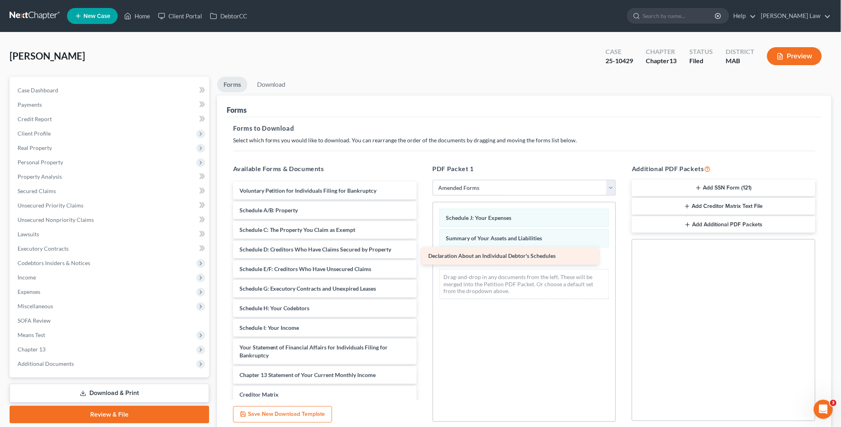
drag, startPoint x: 256, startPoint y: 345, endPoint x: 458, endPoint y: 247, distance: 224.5
click at [423, 247] on div "Declaration About an Individual Debtor's Schedules Voluntary Petition for Indiv…" at bounding box center [325, 326] width 196 height 288
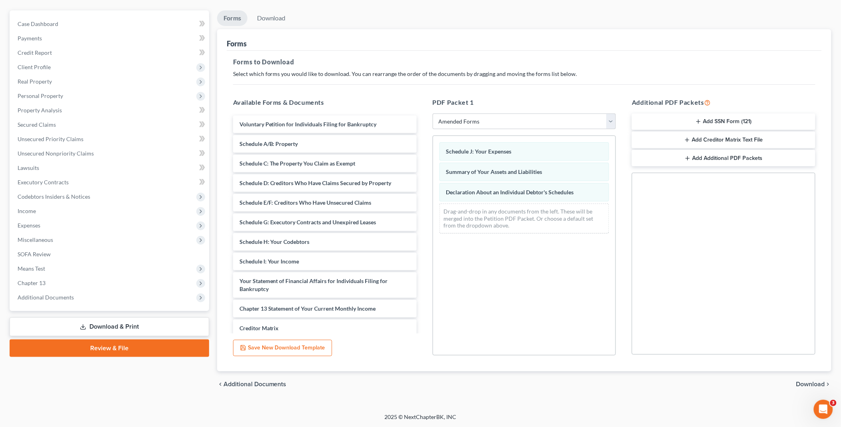
click at [804, 384] on span "Download" at bounding box center [811, 384] width 29 height 6
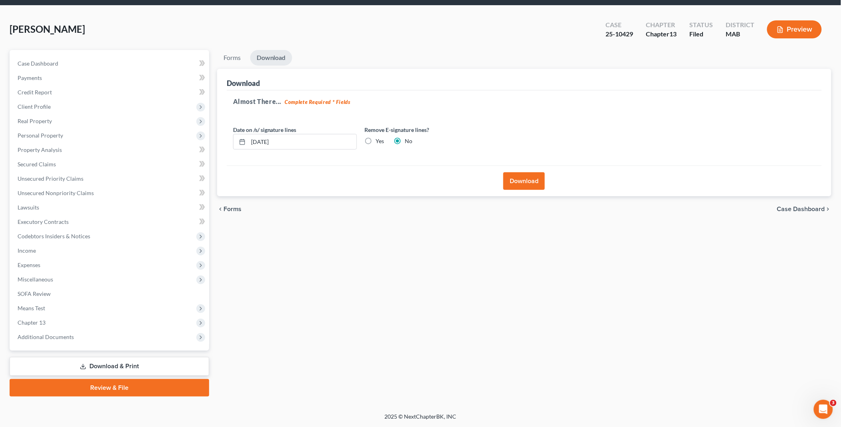
scroll to position [26, 0]
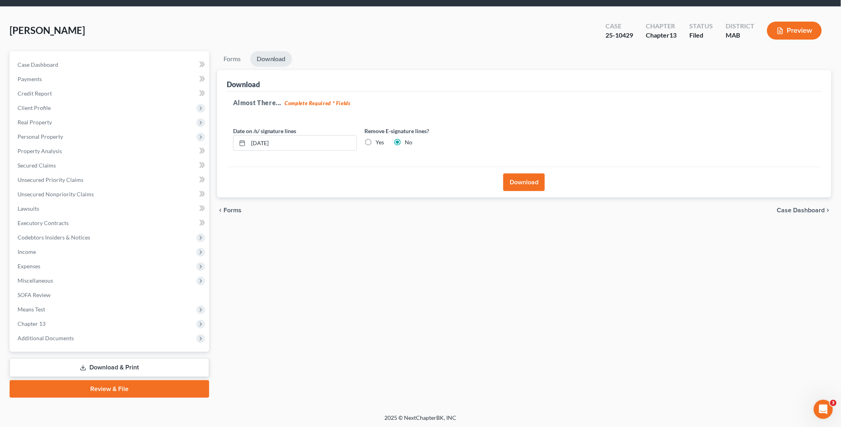
click at [525, 181] on button "Download" at bounding box center [525, 182] width 42 height 18
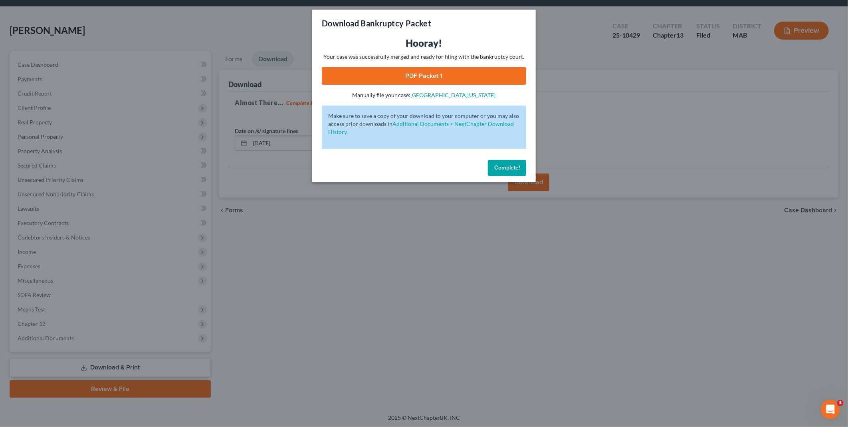
click at [423, 71] on link "PDF Packet 1" at bounding box center [424, 76] width 204 height 18
click at [510, 165] on span "Complete!" at bounding box center [507, 167] width 26 height 7
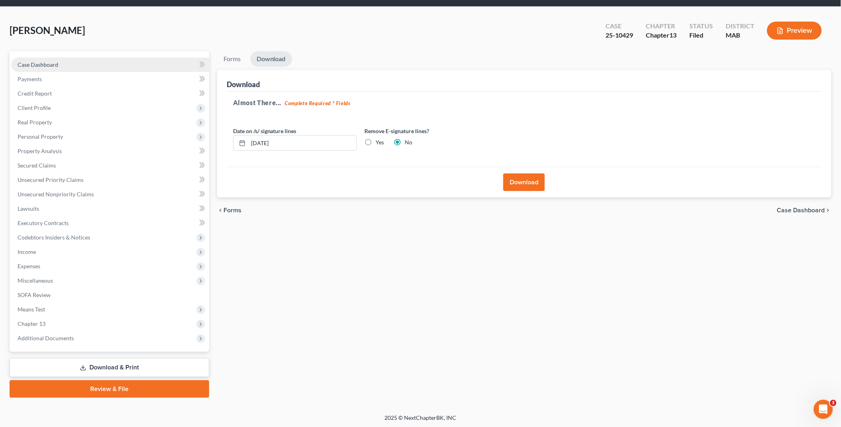
click at [62, 58] on link "Case Dashboard" at bounding box center [110, 65] width 198 height 14
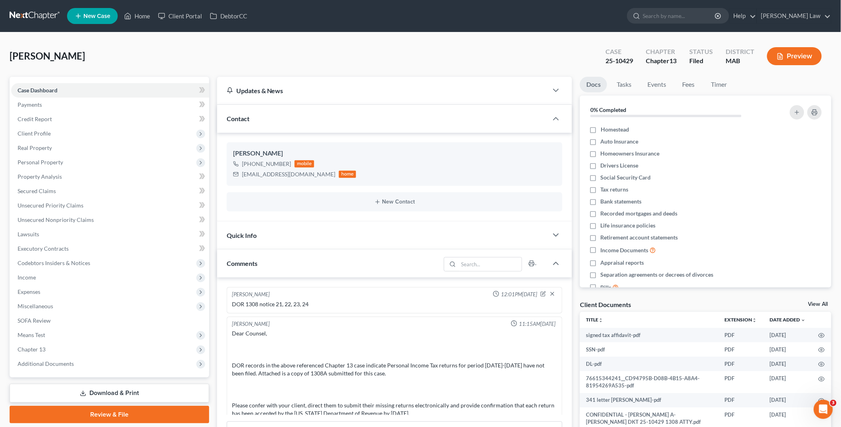
scroll to position [413, 0]
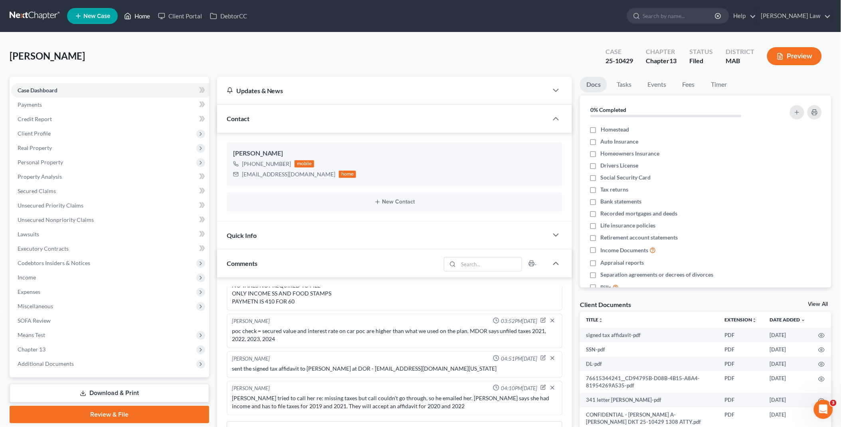
click at [144, 16] on link "Home" at bounding box center [137, 16] width 34 height 14
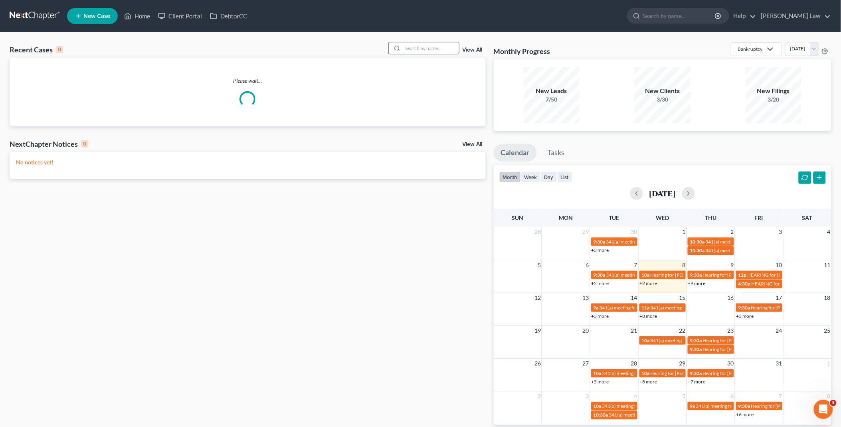
click at [451, 45] on input "search" at bounding box center [431, 48] width 56 height 12
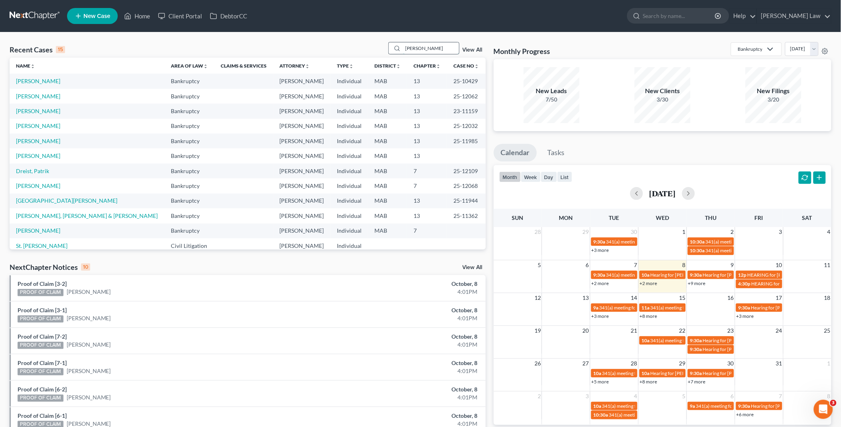
type input "sherri"
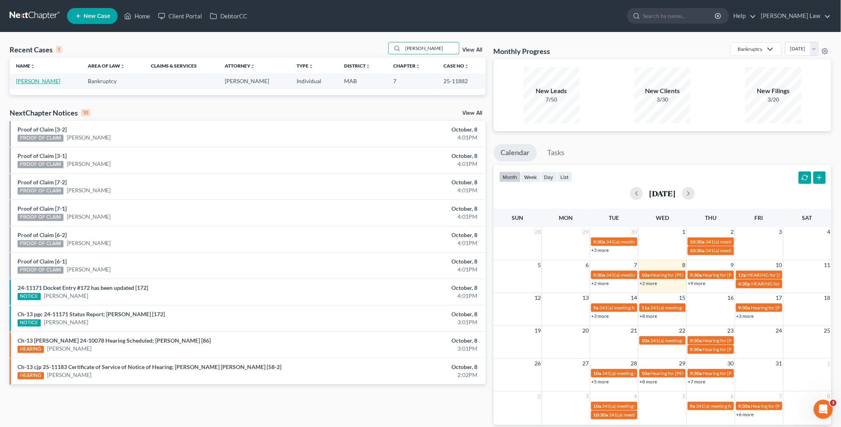
click at [50, 79] on link "Arruda, Sherri" at bounding box center [38, 80] width 44 height 7
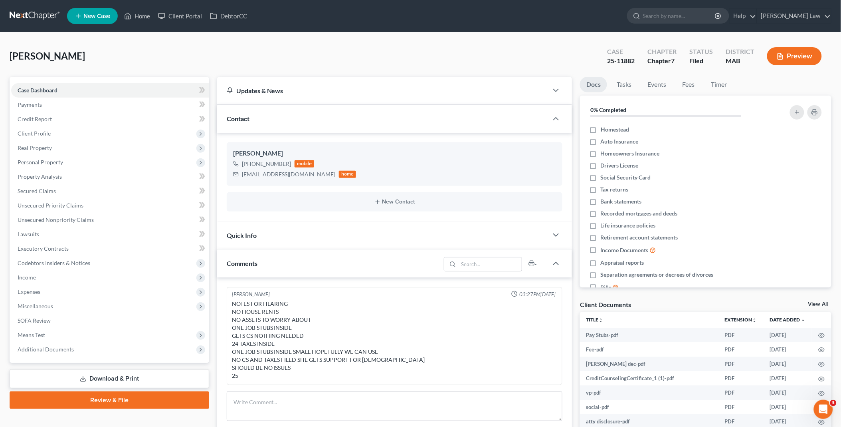
click at [823, 301] on link "View All" at bounding box center [819, 304] width 20 height 6
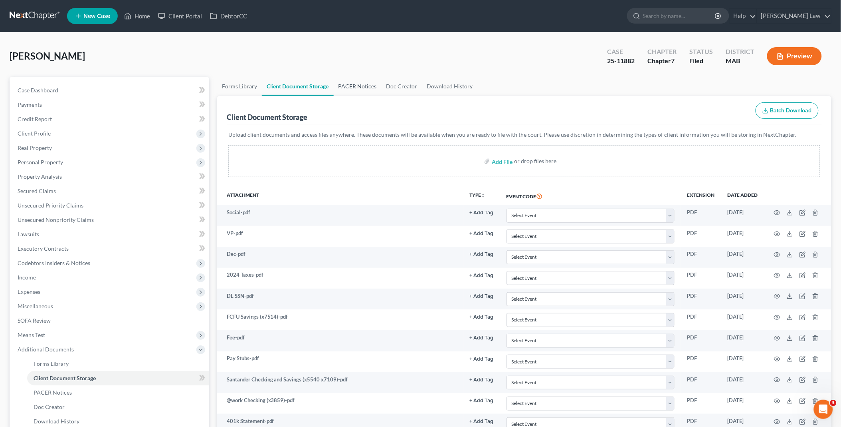
click at [352, 86] on link "PACER Notices" at bounding box center [358, 86] width 48 height 19
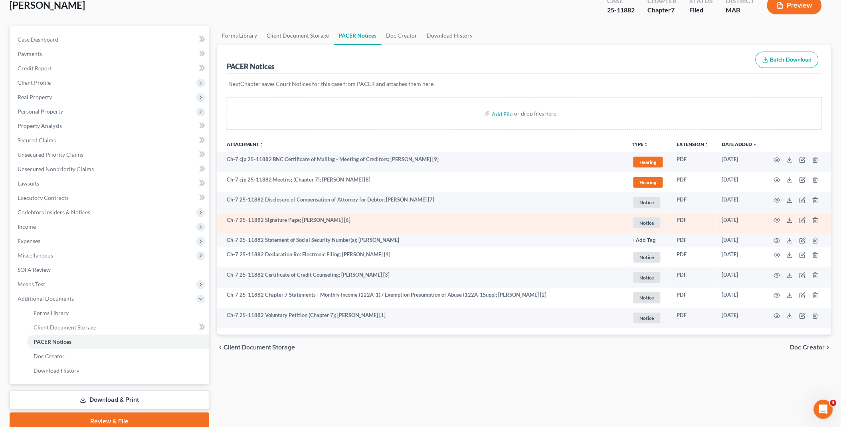
scroll to position [83, 0]
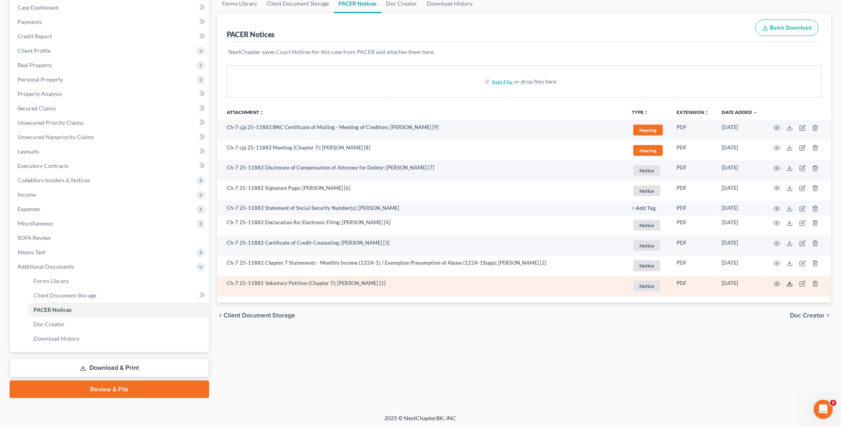
click at [791, 284] on icon at bounding box center [790, 283] width 6 height 6
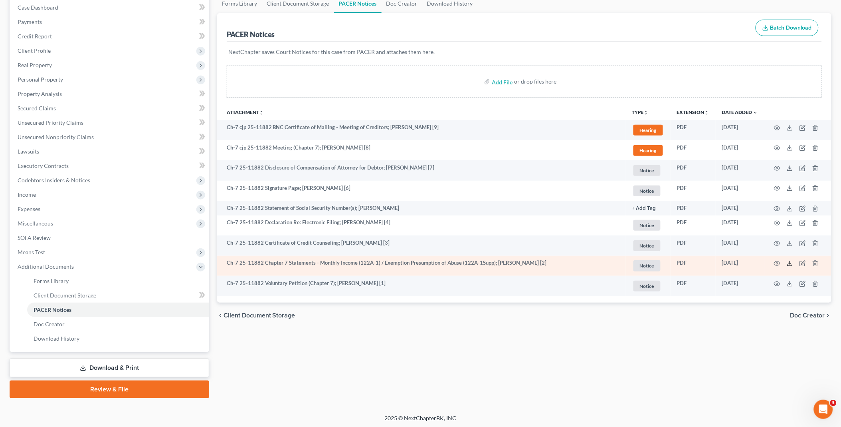
click at [793, 262] on icon at bounding box center [790, 263] width 6 height 6
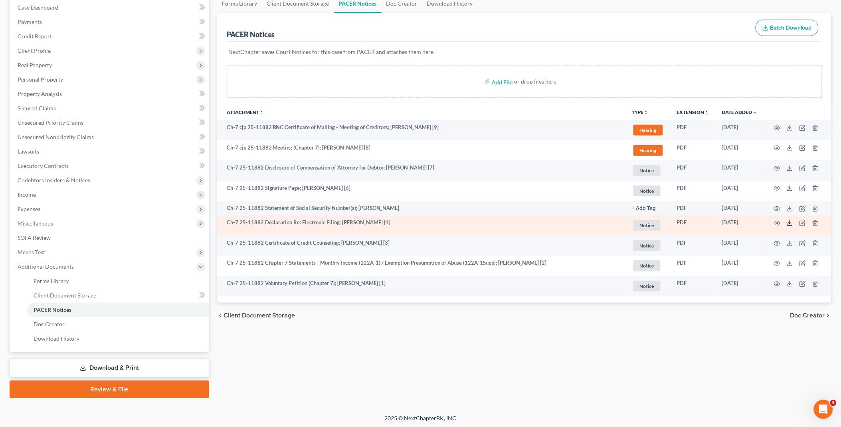
click at [792, 224] on icon at bounding box center [790, 223] width 6 height 6
